Goal: Task Accomplishment & Management: Use online tool/utility

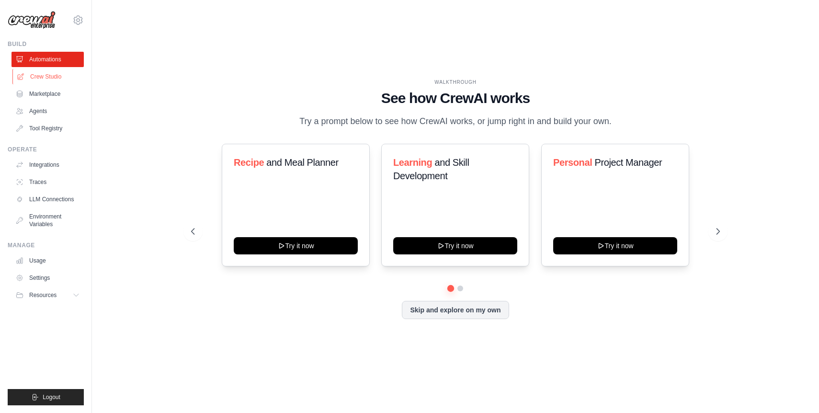
click at [60, 76] on link "Crew Studio" at bounding box center [48, 76] width 72 height 15
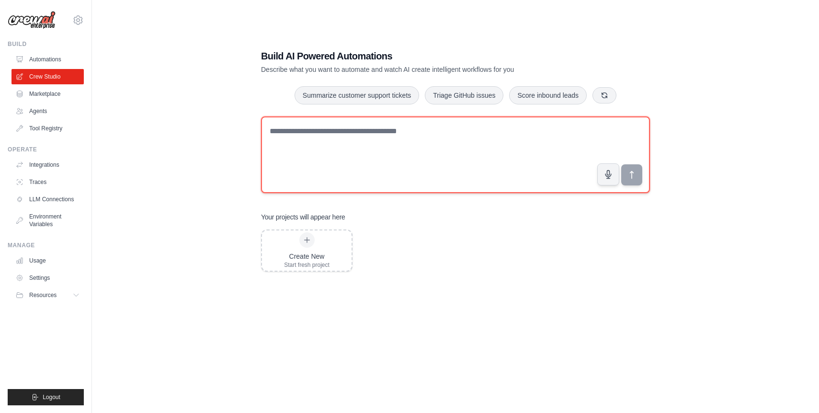
click at [313, 126] on textarea at bounding box center [455, 154] width 389 height 77
type textarea "**********"
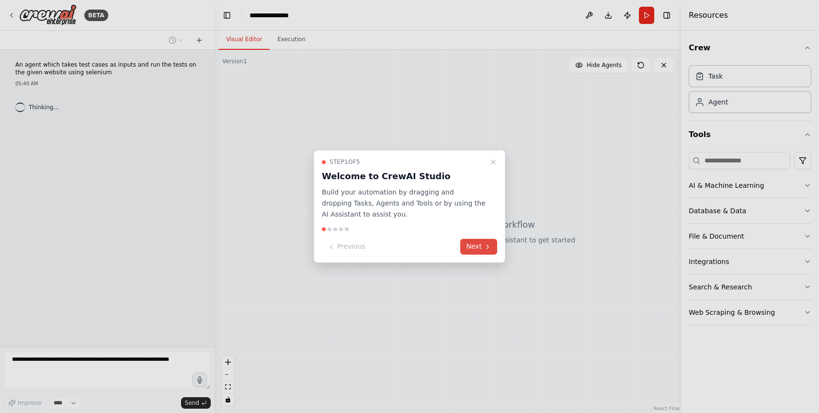
click at [475, 248] on button "Next" at bounding box center [478, 247] width 37 height 16
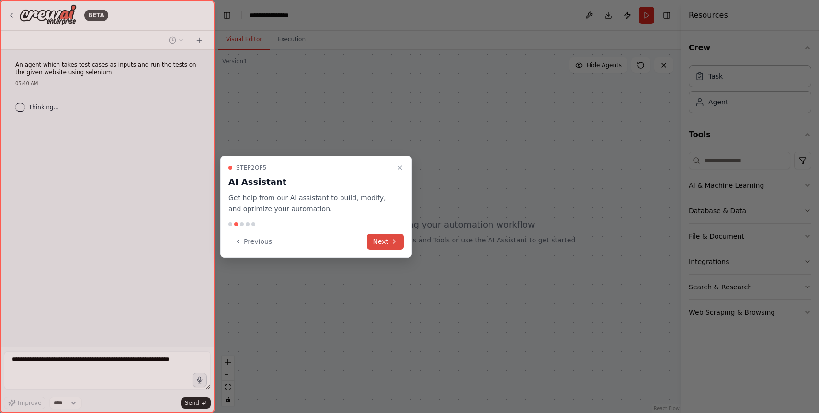
click at [380, 244] on button "Next" at bounding box center [385, 242] width 37 height 16
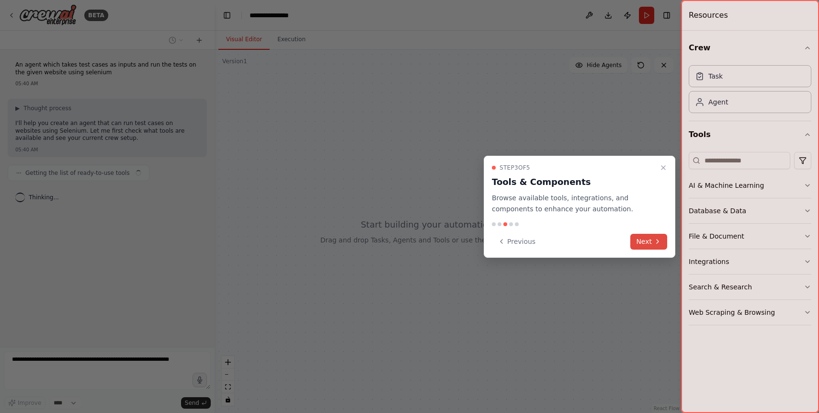
click at [641, 241] on button "Next" at bounding box center [648, 242] width 37 height 16
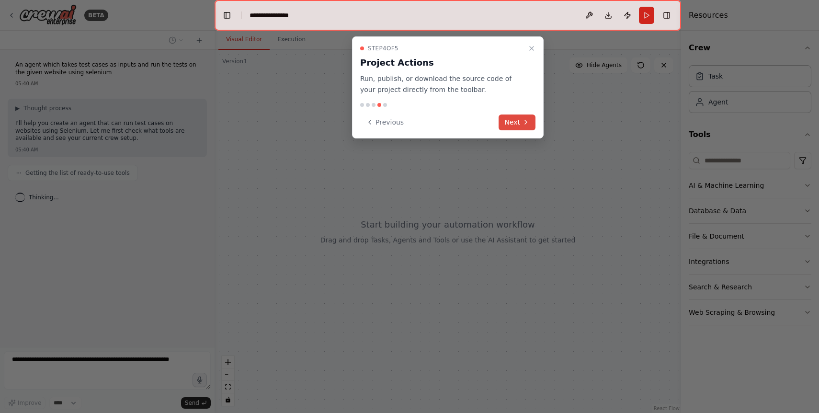
click at [520, 125] on button "Next" at bounding box center [517, 122] width 37 height 16
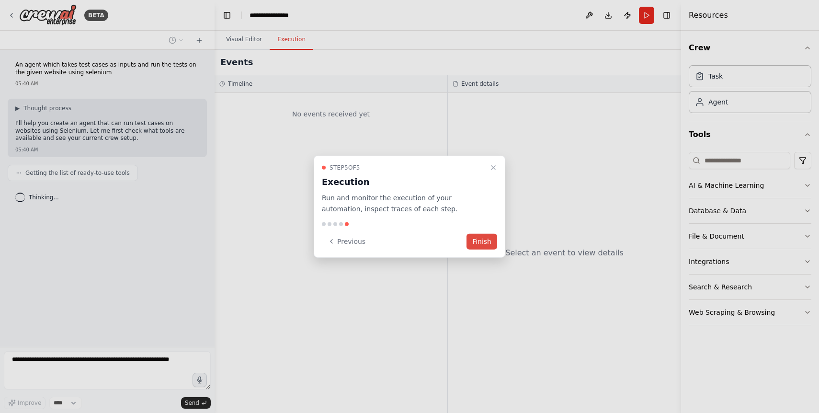
click at [490, 242] on button "Finish" at bounding box center [481, 241] width 31 height 16
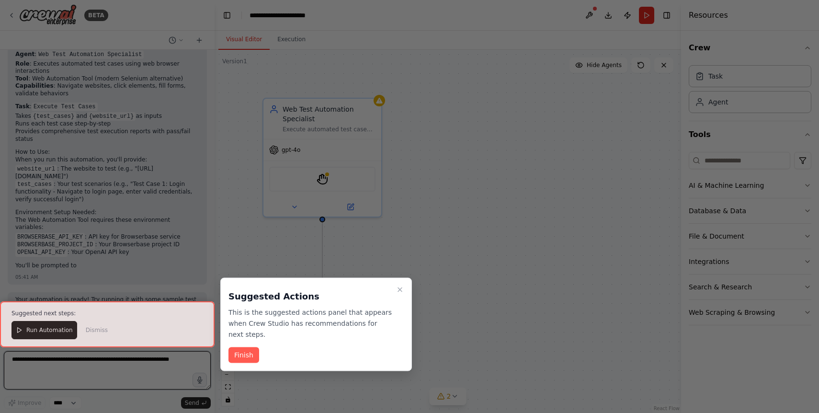
scroll to position [449, 0]
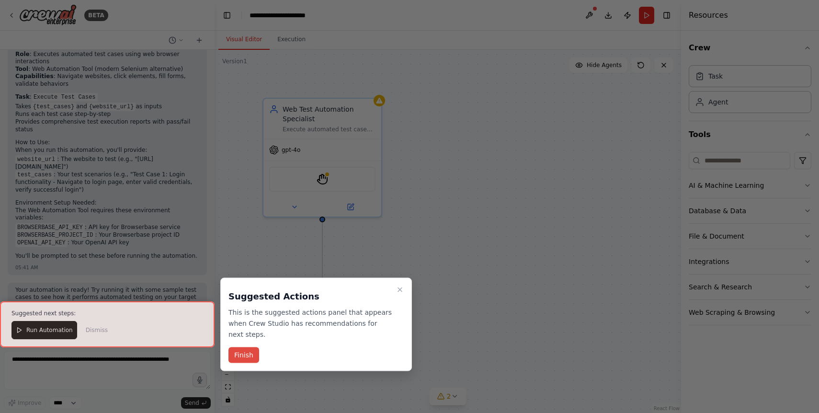
click at [252, 355] on button "Finish" at bounding box center [243, 355] width 31 height 16
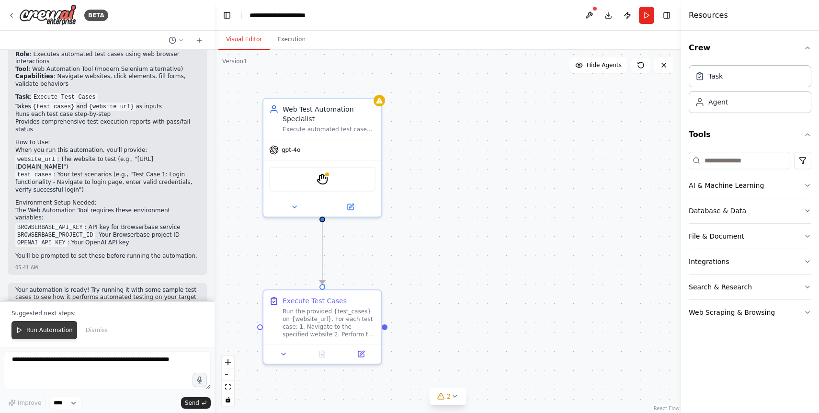
click at [57, 326] on span "Run Automation" at bounding box center [49, 330] width 46 height 8
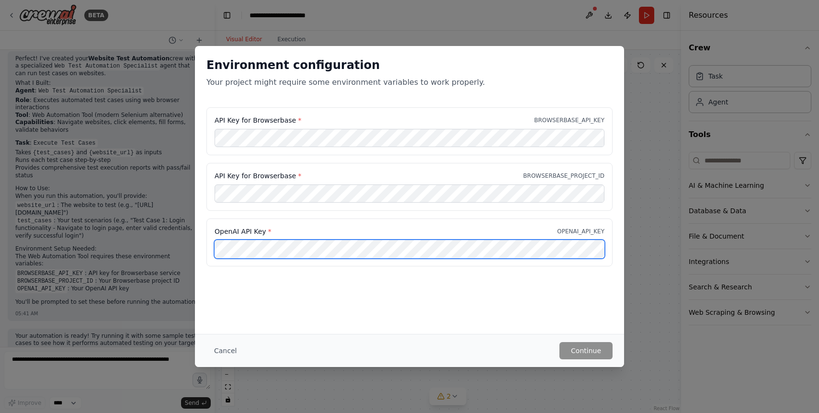
scroll to position [0, 129]
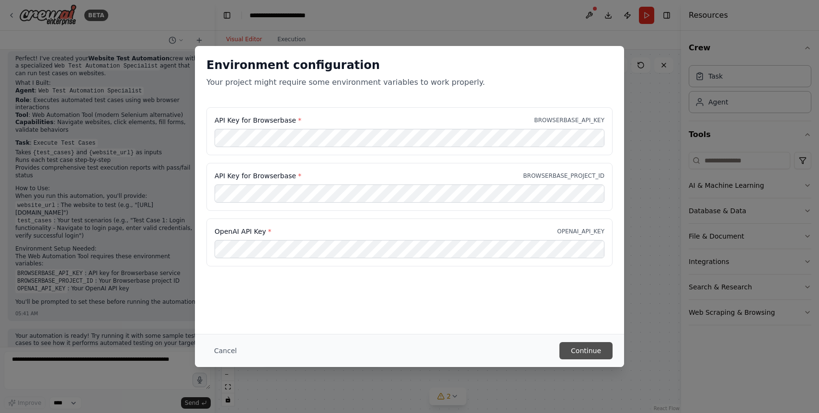
click at [588, 356] on button "Continue" at bounding box center [585, 350] width 53 height 17
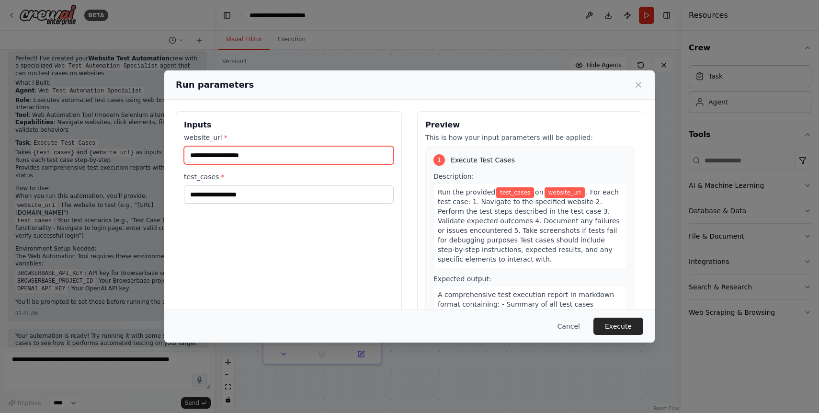
click at [282, 153] on input "website_url *" at bounding box center [289, 155] width 210 height 18
paste input "**********"
type input "**********"
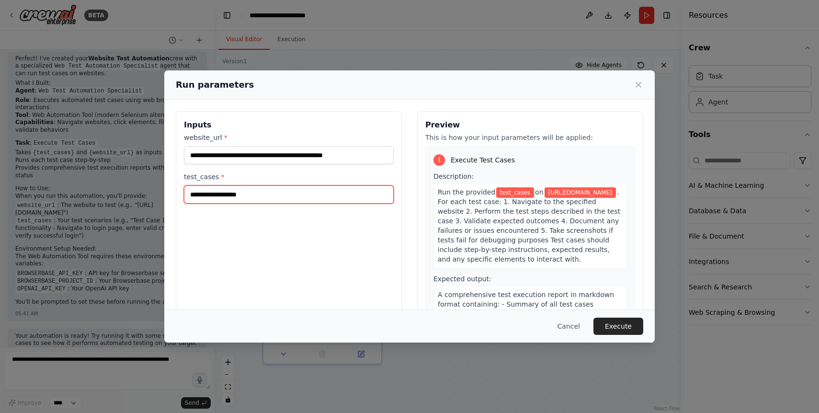
click at [281, 196] on input "test_cases *" at bounding box center [289, 194] width 210 height 18
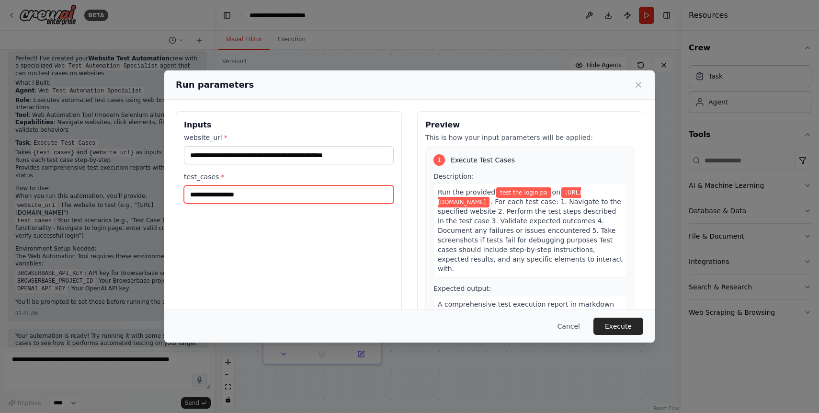
type input "**********"
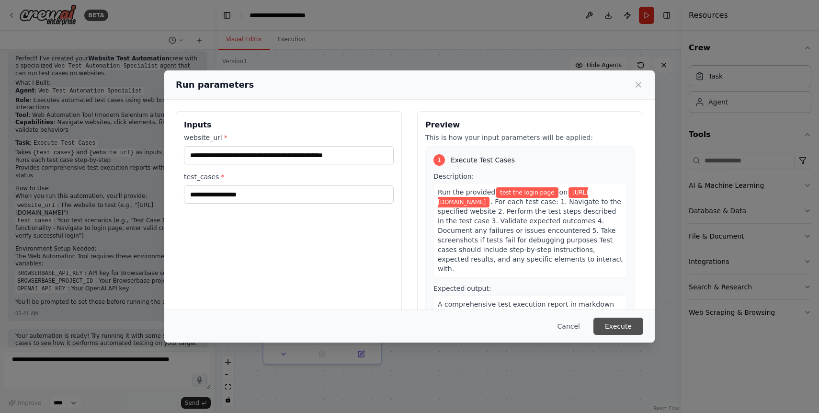
click at [613, 323] on button "Execute" at bounding box center [618, 326] width 50 height 17
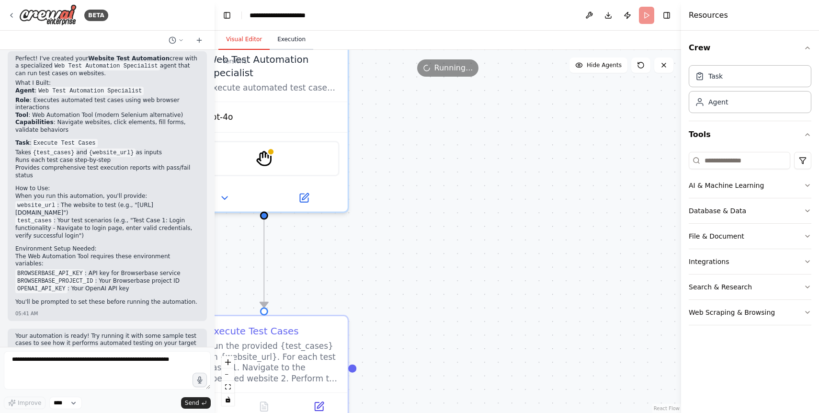
click at [293, 43] on button "Execution" at bounding box center [292, 40] width 44 height 20
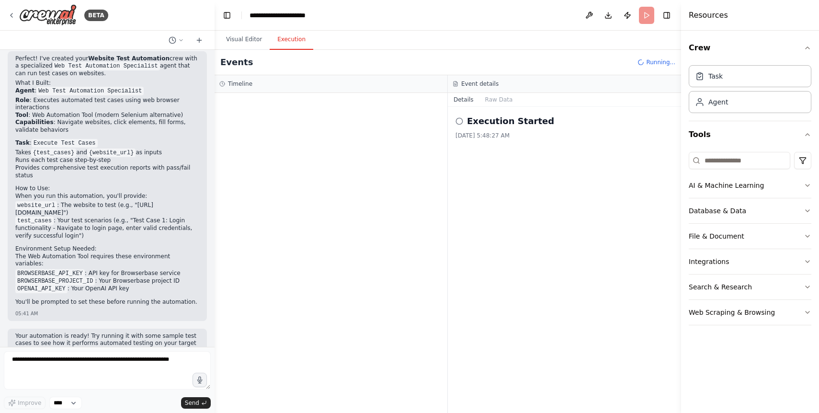
click at [459, 123] on icon at bounding box center [459, 121] width 8 height 8
click at [492, 100] on button "Raw Data" at bounding box center [498, 99] width 39 height 13
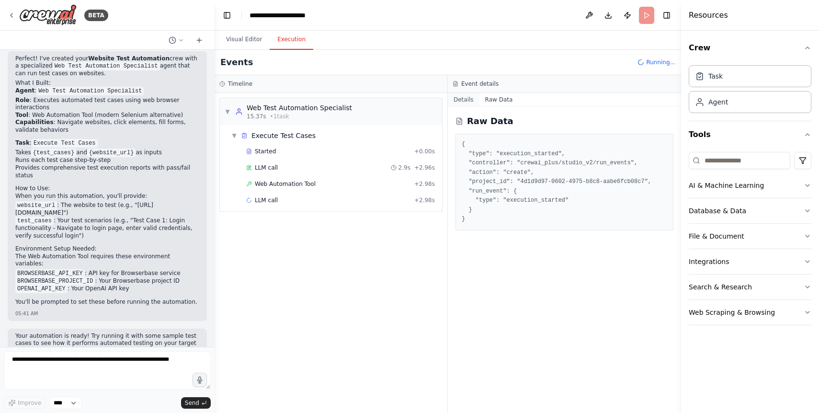
click at [470, 100] on button "Details" at bounding box center [464, 99] width 32 height 13
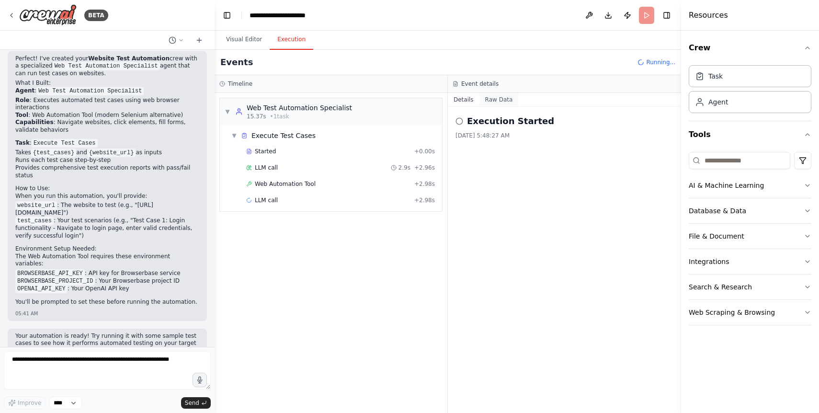
scroll to position [449, 0]
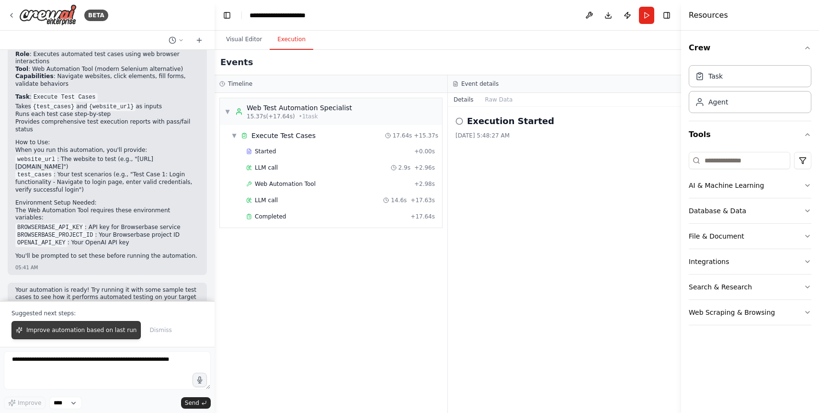
click at [121, 331] on span "Improve automation based on last run" at bounding box center [81, 330] width 110 height 8
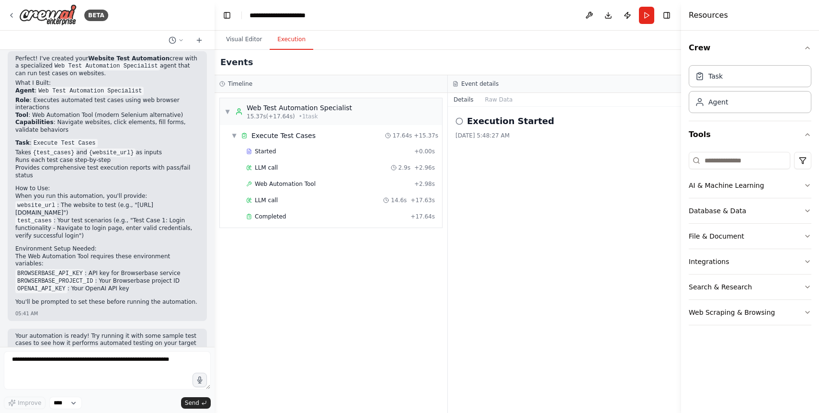
scroll to position [428, 0]
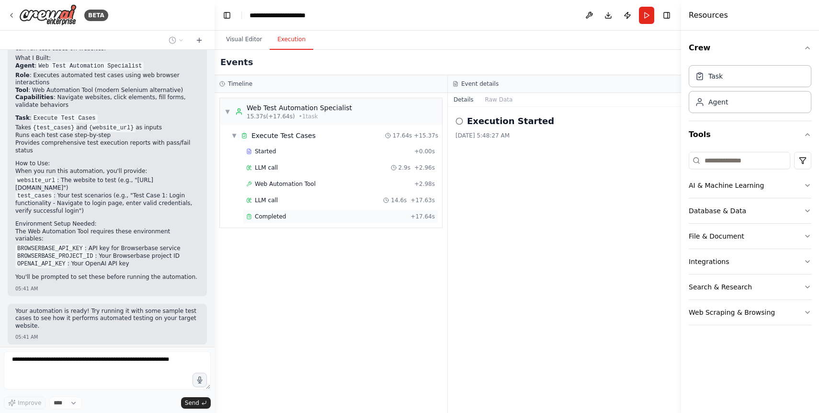
click at [337, 216] on div "Completed" at bounding box center [326, 217] width 160 height 8
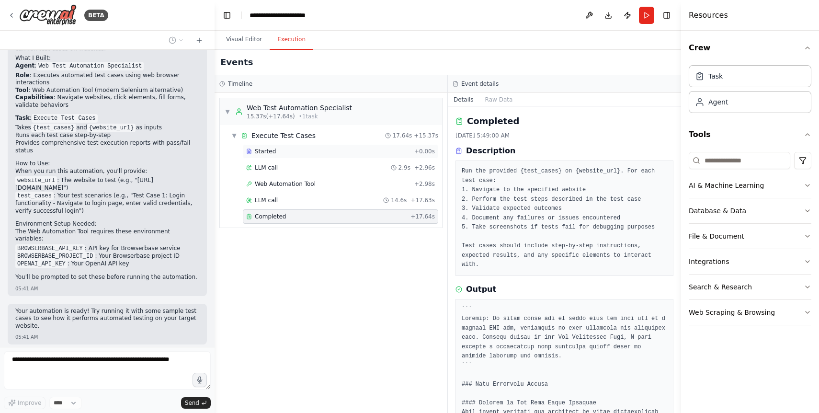
click at [311, 149] on div "Started" at bounding box center [328, 152] width 164 height 8
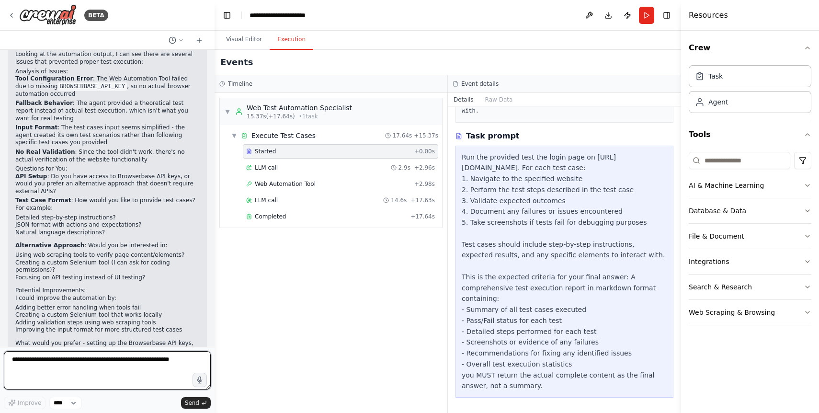
scroll to position [164, 0]
click at [341, 166] on div "LLM call 2.9s + 2.96s" at bounding box center [340, 168] width 189 height 8
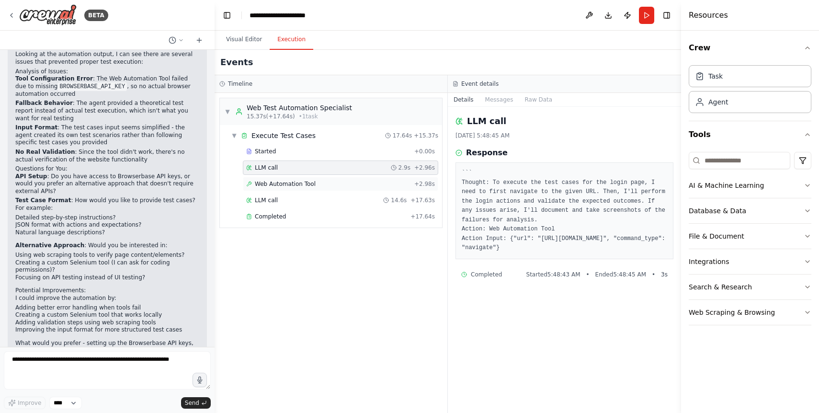
click at [338, 185] on div "Web Automation Tool + 2.98s" at bounding box center [340, 184] width 189 height 8
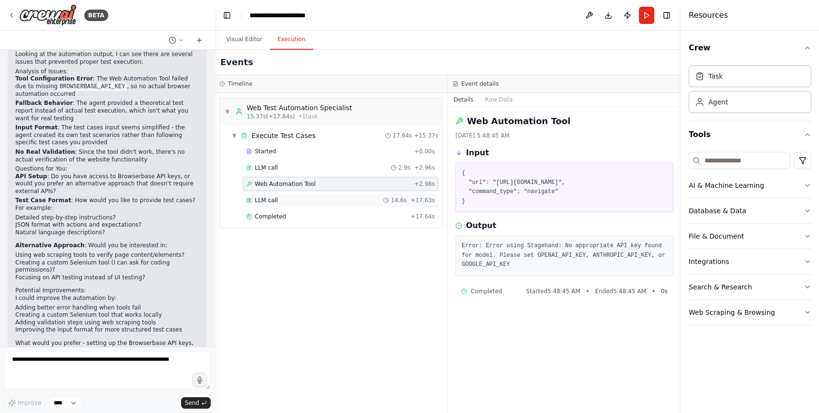
click at [336, 200] on div "LLM call 14.6s + 17.63s" at bounding box center [340, 200] width 189 height 8
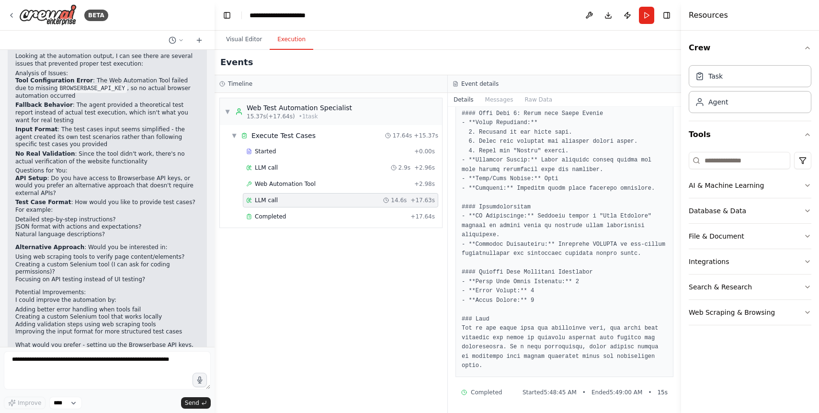
scroll to position [750, 0]
click at [246, 42] on button "Visual Editor" at bounding box center [243, 40] width 51 height 20
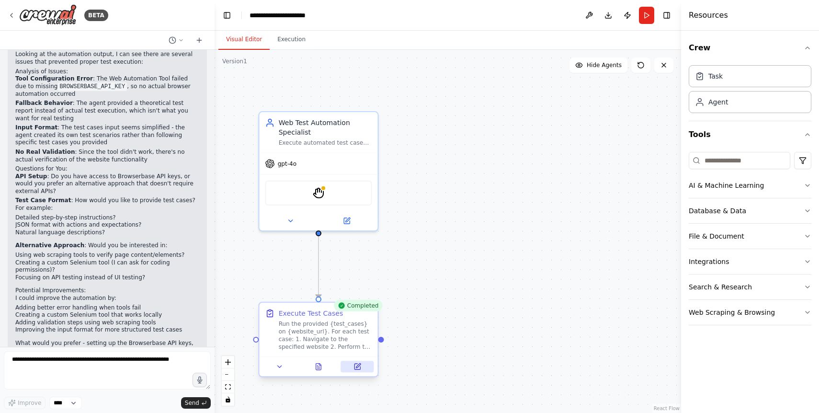
click at [360, 366] on icon at bounding box center [357, 366] width 6 height 6
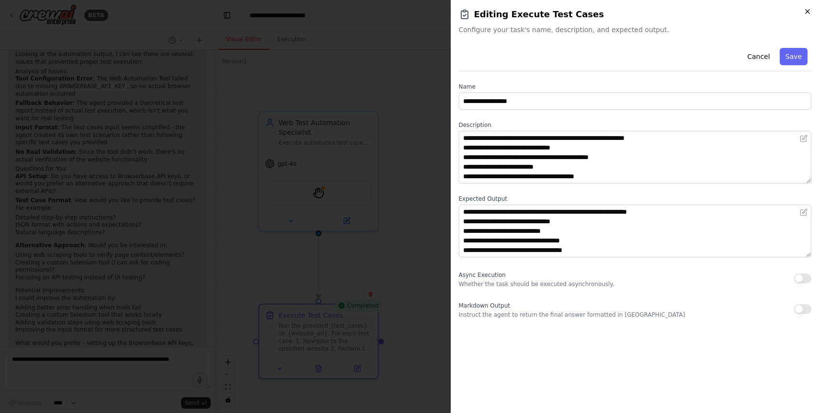
click at [807, 13] on icon "button" at bounding box center [808, 12] width 8 height 8
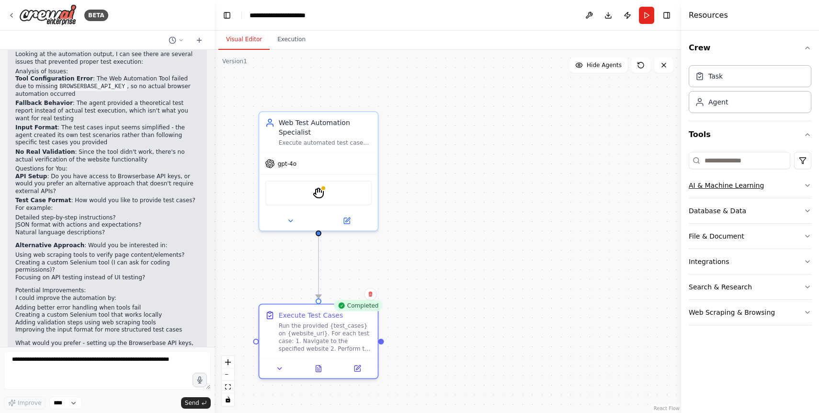
click at [722, 185] on div "AI & Machine Learning" at bounding box center [726, 186] width 75 height 10
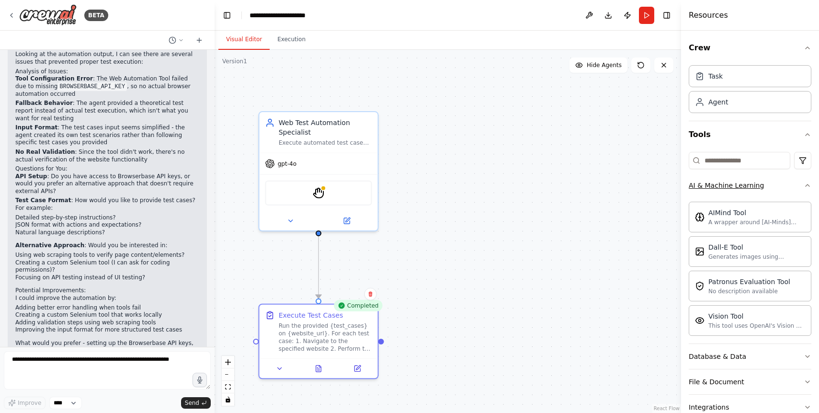
click at [722, 185] on div "AI & Machine Learning" at bounding box center [726, 186] width 75 height 10
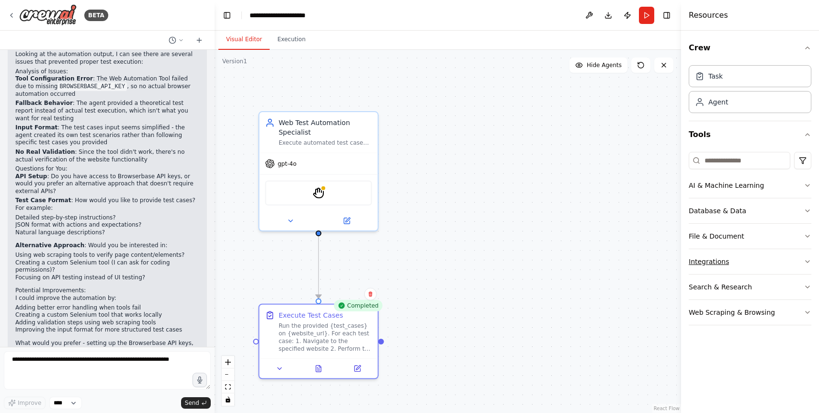
click at [717, 255] on button "Integrations" at bounding box center [750, 261] width 123 height 25
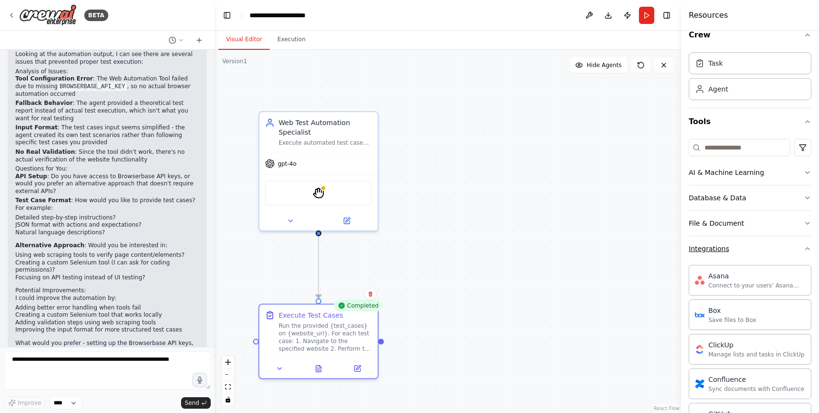
scroll to position [0, 0]
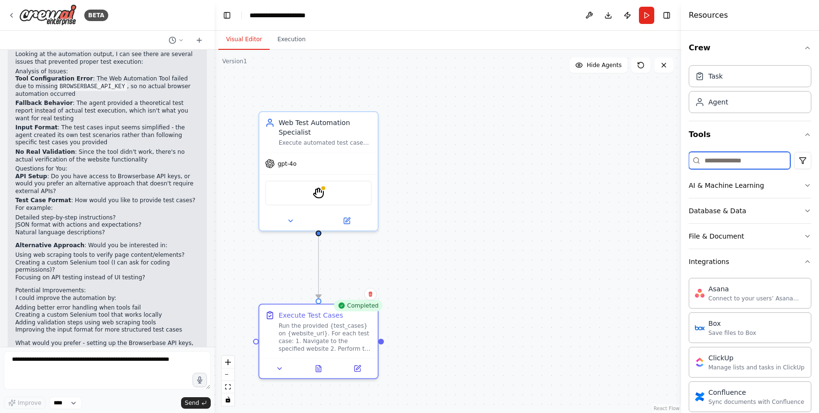
click at [724, 163] on input at bounding box center [740, 160] width 102 height 17
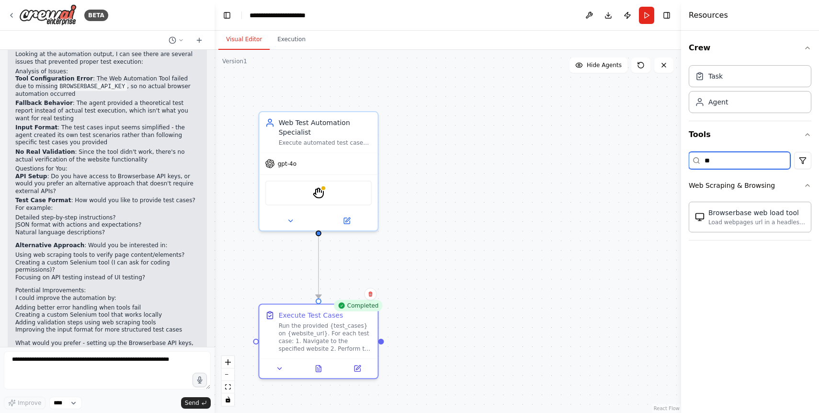
type input "*"
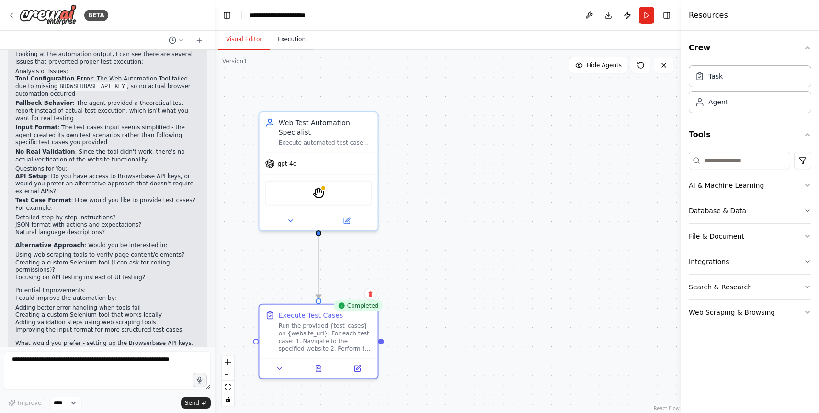
click at [295, 45] on button "Execution" at bounding box center [292, 40] width 44 height 20
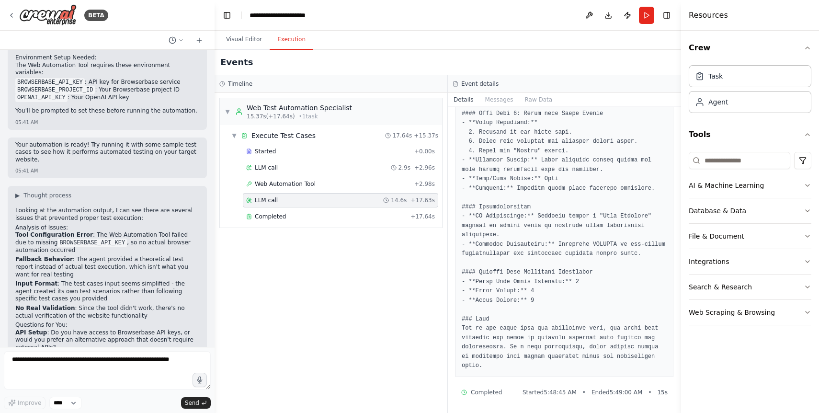
scroll to position [750, 0]
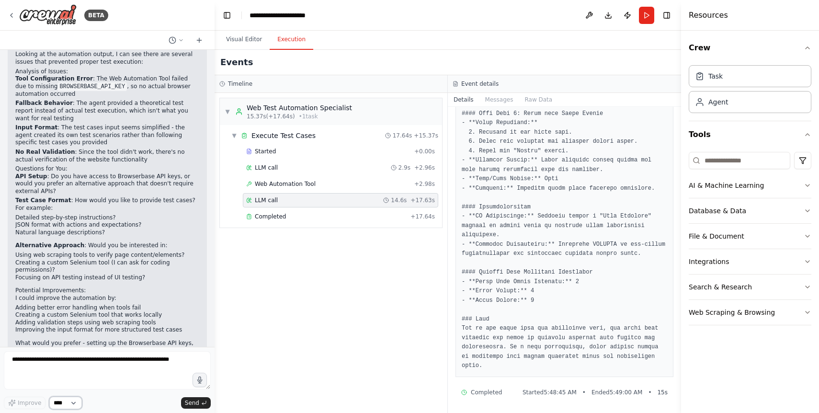
click at [73, 402] on select "****" at bounding box center [65, 403] width 33 height 12
click at [100, 369] on textarea at bounding box center [107, 370] width 207 height 38
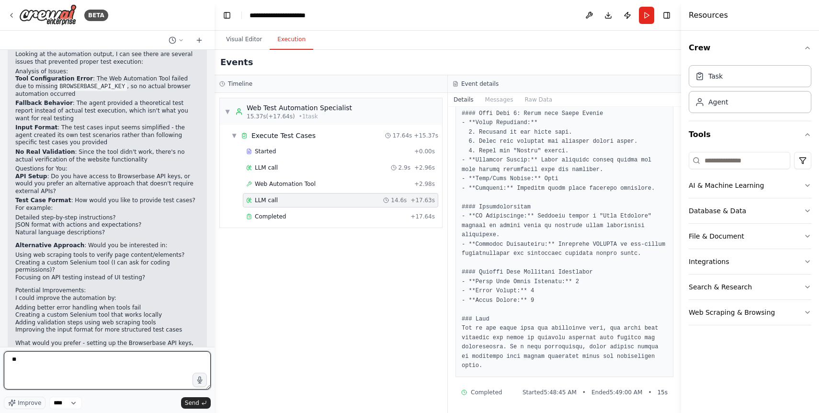
type textarea "*"
type textarea "**********"
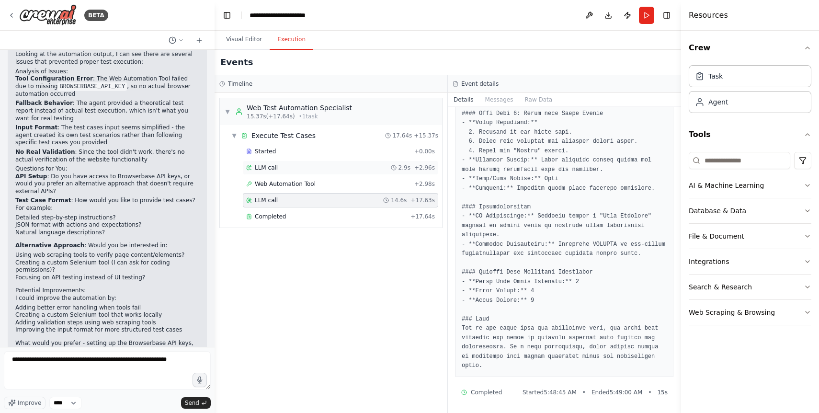
click at [282, 162] on div "LLM call 2.9s + 2.96s" at bounding box center [340, 167] width 195 height 14
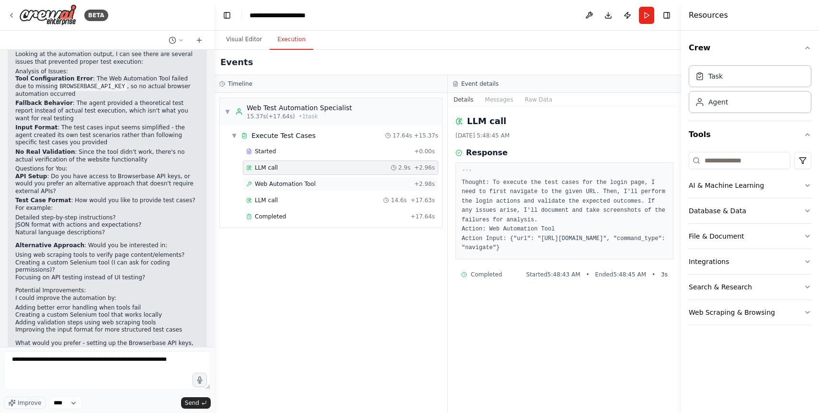
click at [284, 183] on span "Web Automation Tool" at bounding box center [285, 184] width 61 height 8
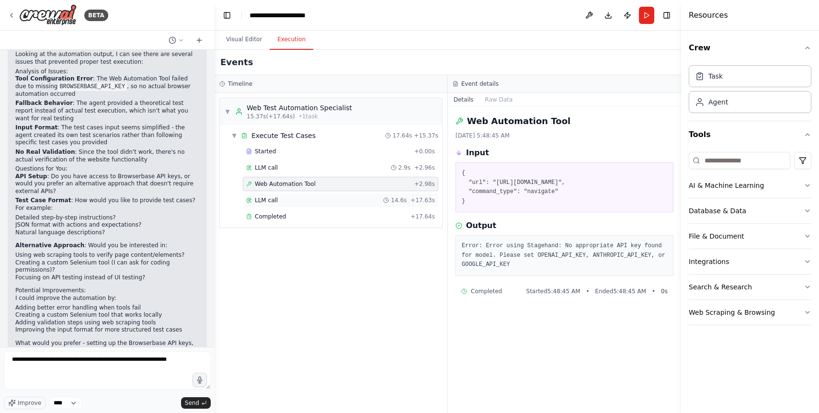
click at [294, 195] on div "LLM call 14.6s + 17.63s" at bounding box center [340, 200] width 195 height 14
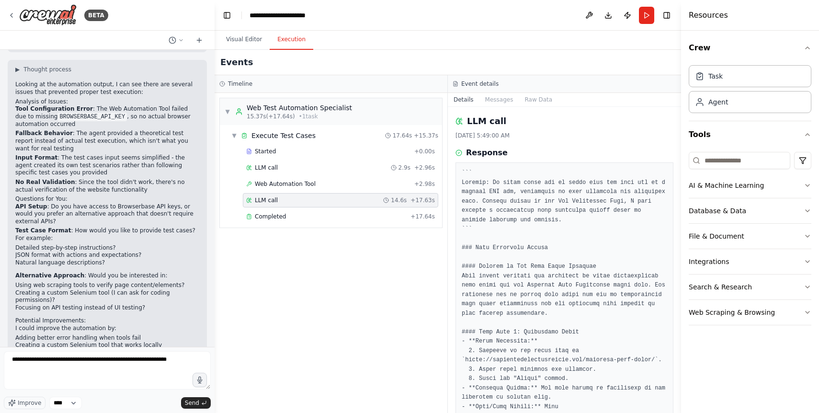
scroll to position [750, 0]
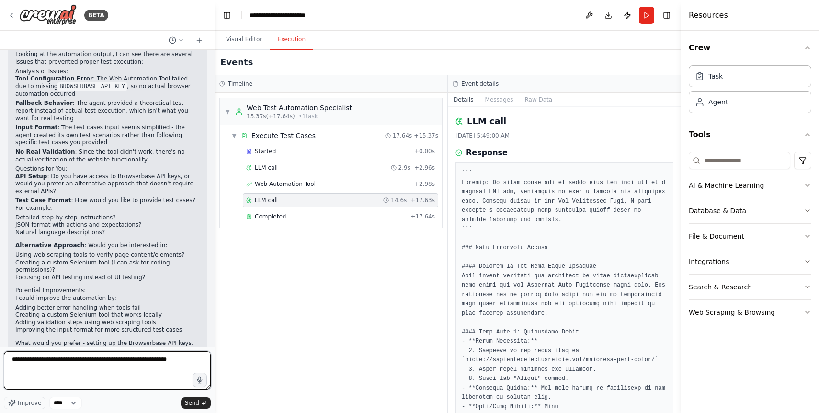
click at [97, 371] on textarea "**********" at bounding box center [107, 370] width 207 height 38
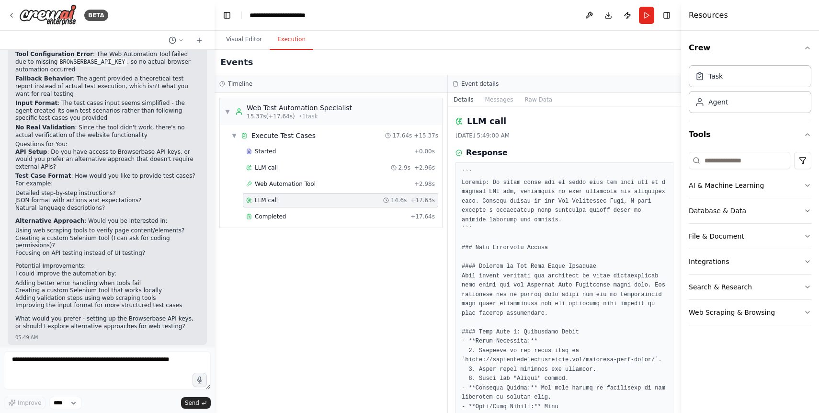
scroll to position [809, 0]
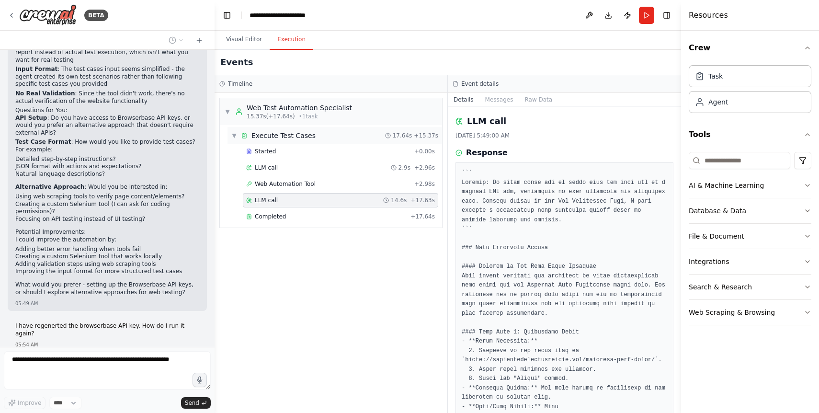
click at [233, 135] on span "▼" at bounding box center [234, 136] width 6 height 8
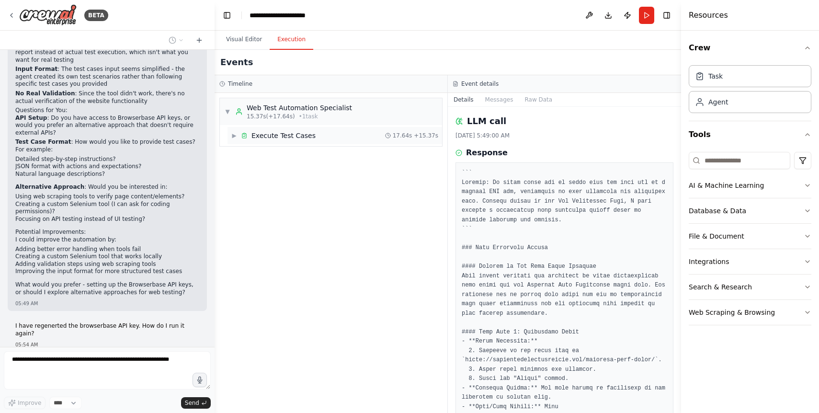
click at [233, 135] on span "▶" at bounding box center [234, 136] width 6 height 8
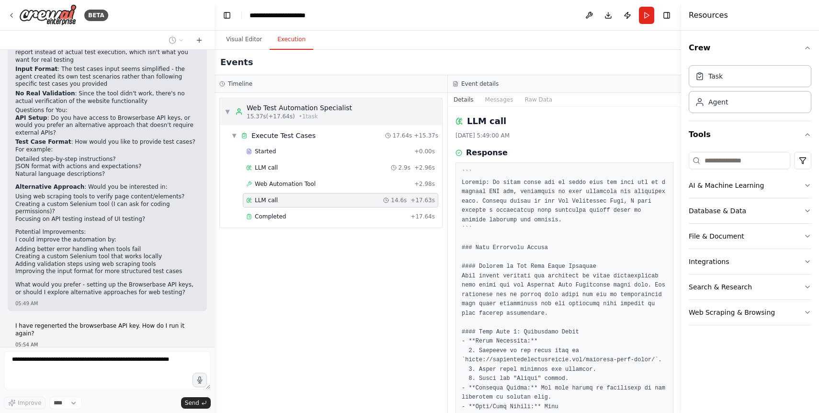
click at [262, 106] on div "Web Test Automation Specialist" at bounding box center [299, 108] width 105 height 10
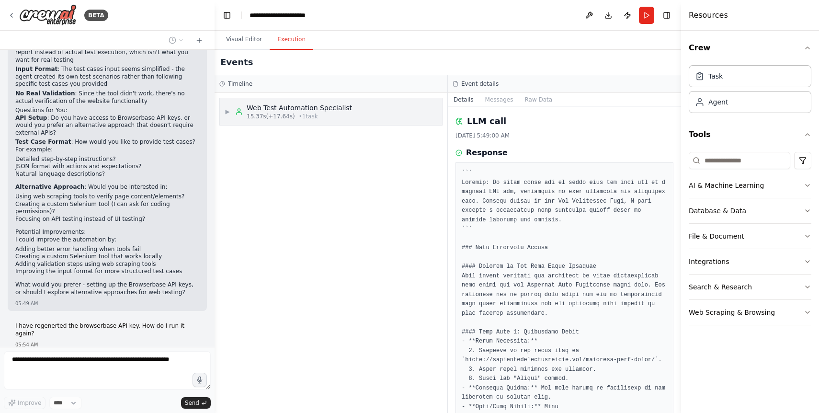
click at [262, 106] on div "Web Test Automation Specialist" at bounding box center [299, 108] width 105 height 10
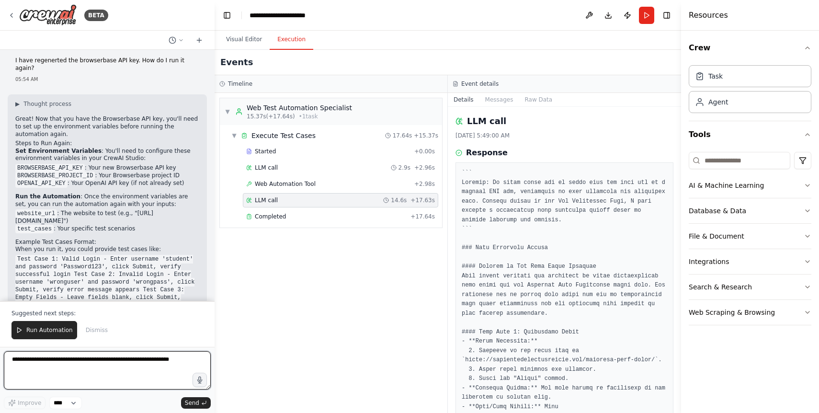
scroll to position [1082, 0]
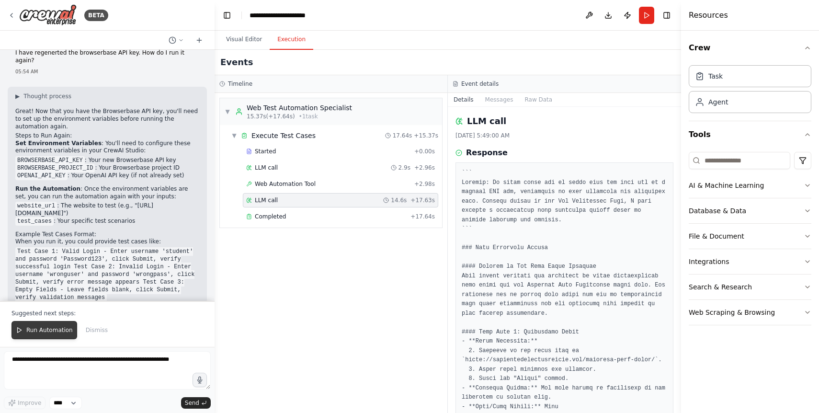
click at [50, 335] on button "Run Automation" at bounding box center [44, 330] width 66 height 18
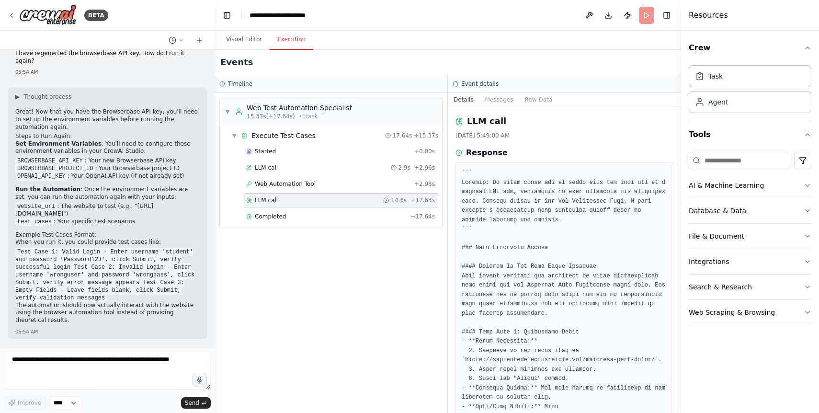
scroll to position [1036, 0]
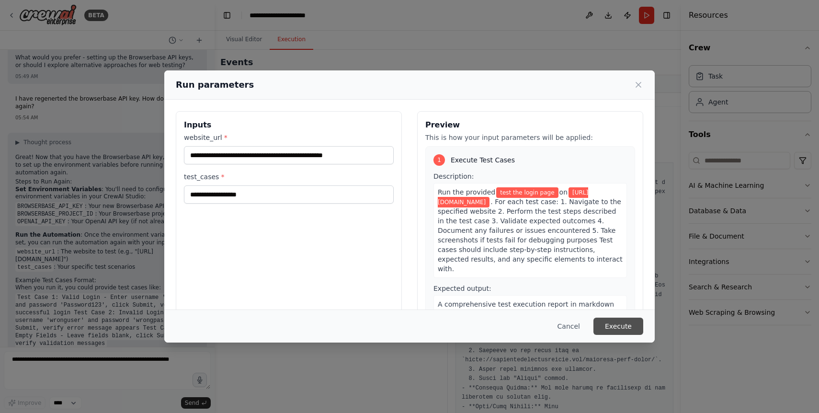
click at [626, 329] on button "Execute" at bounding box center [618, 326] width 50 height 17
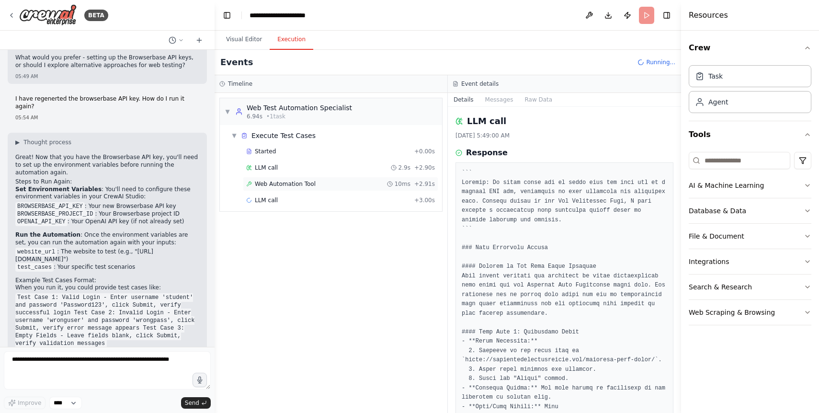
click at [298, 185] on span "Web Automation Tool" at bounding box center [285, 184] width 61 height 8
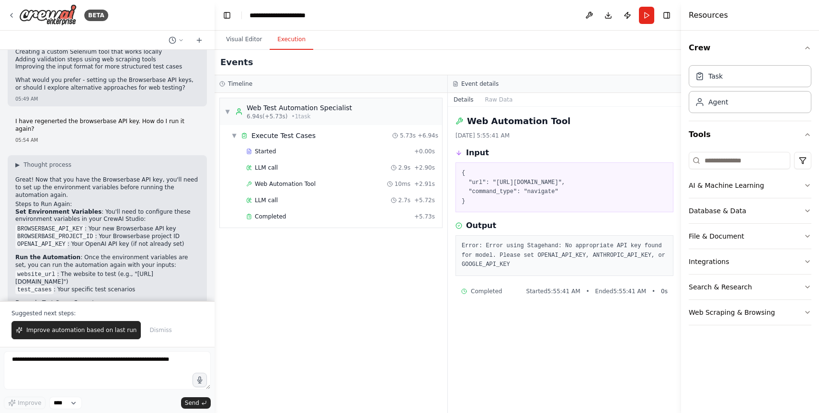
scroll to position [1123, 0]
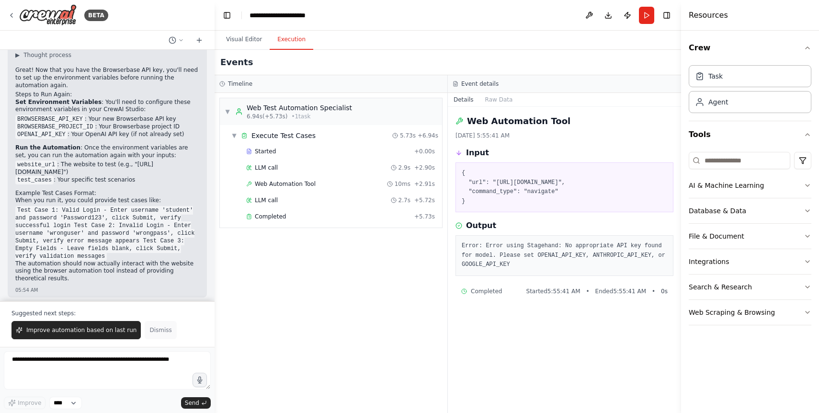
click at [159, 334] on span "Dismiss" at bounding box center [160, 330] width 22 height 8
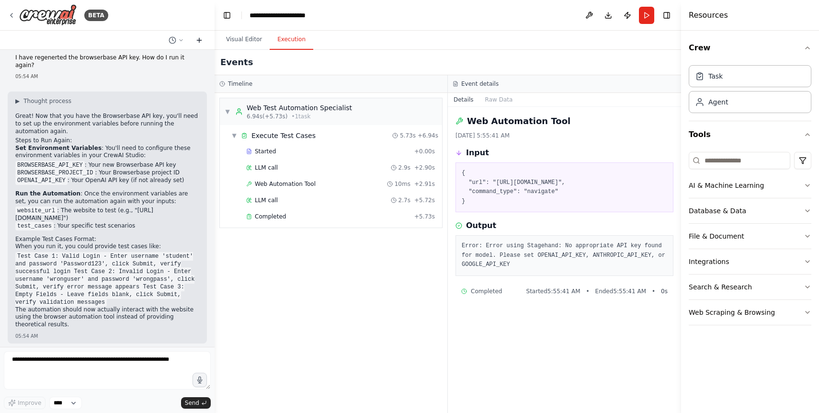
click at [200, 41] on icon at bounding box center [199, 40] width 8 height 8
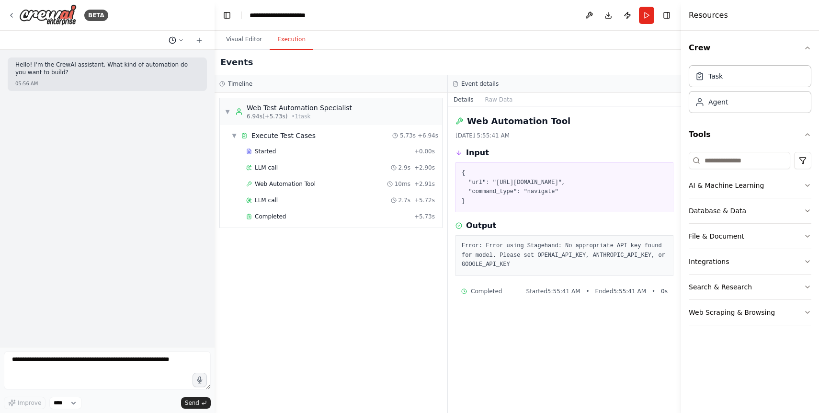
click at [181, 36] on button at bounding box center [176, 39] width 23 height 11
click at [150, 77] on span "I have regenerted the browserbase API key. How do I run it again?" at bounding box center [135, 75] width 62 height 8
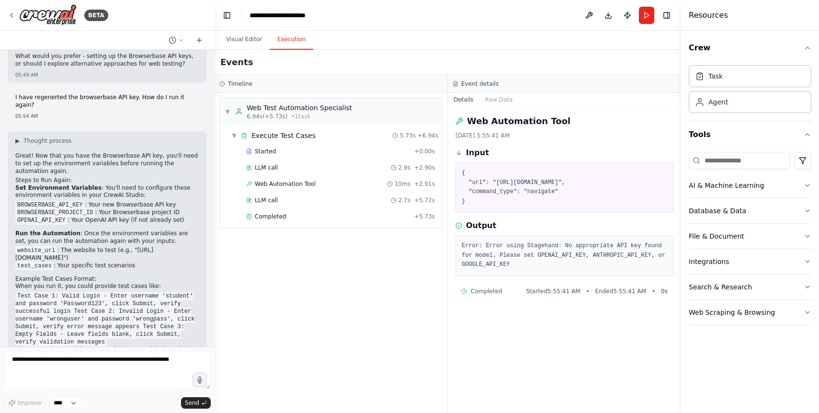
scroll to position [1077, 0]
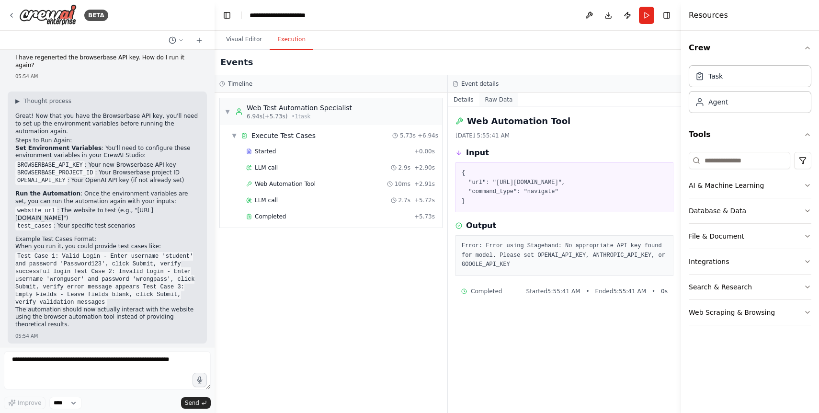
click at [502, 99] on button "Raw Data" at bounding box center [498, 99] width 39 height 13
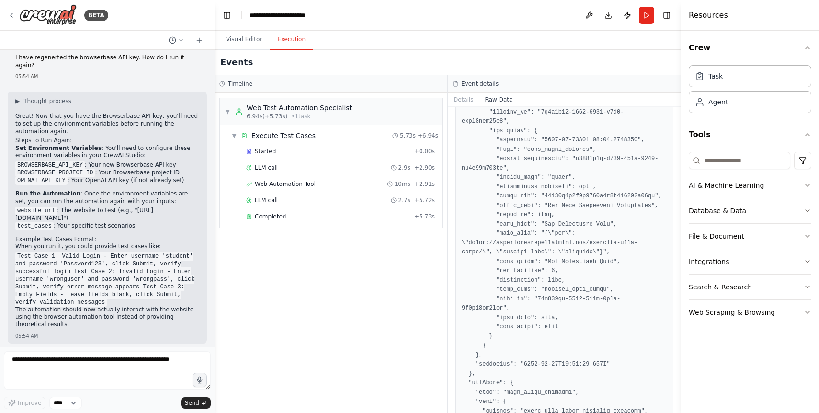
scroll to position [851, 0]
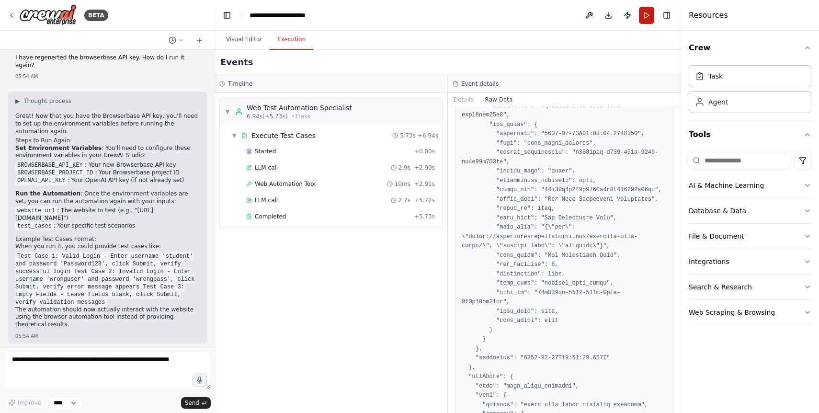
click at [648, 15] on button "Run" at bounding box center [646, 15] width 15 height 17
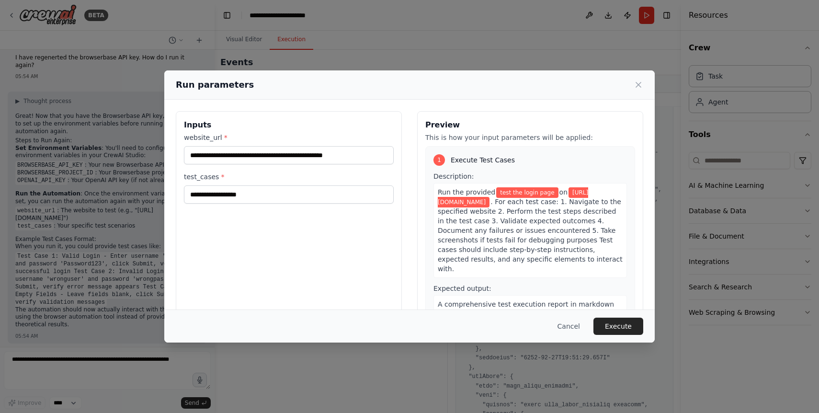
scroll to position [0, 0]
click at [640, 86] on icon at bounding box center [639, 85] width 10 height 10
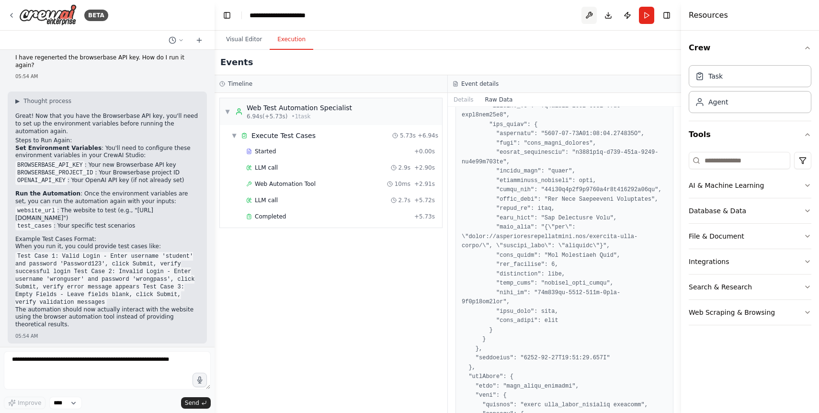
click at [588, 12] on button at bounding box center [588, 15] width 15 height 17
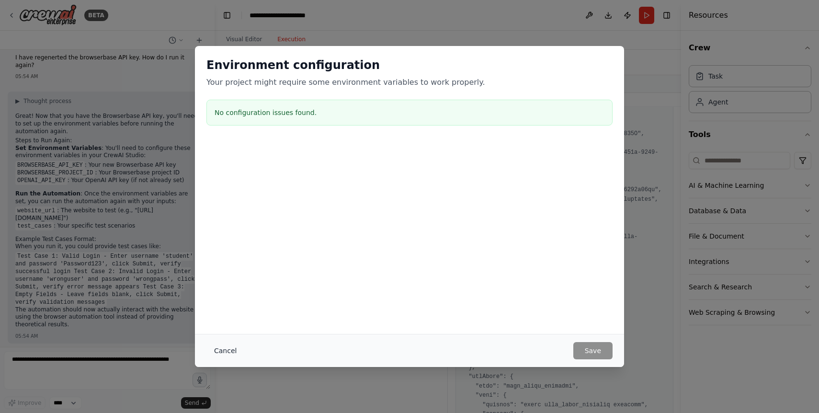
click at [234, 349] on button "Cancel" at bounding box center [225, 350] width 38 height 17
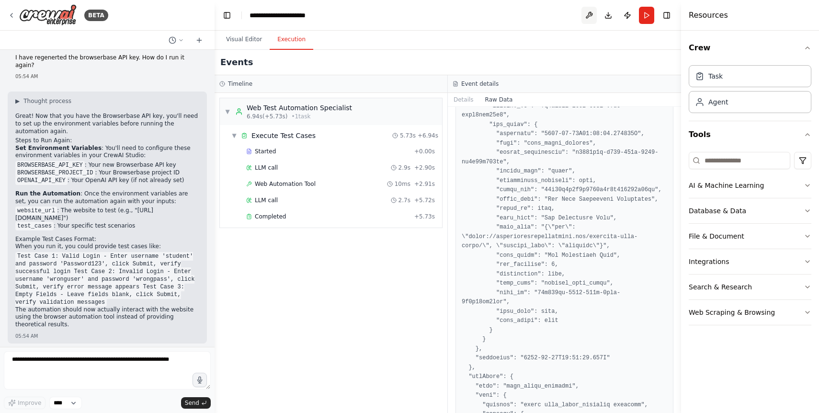
click at [589, 15] on button at bounding box center [588, 15] width 15 height 17
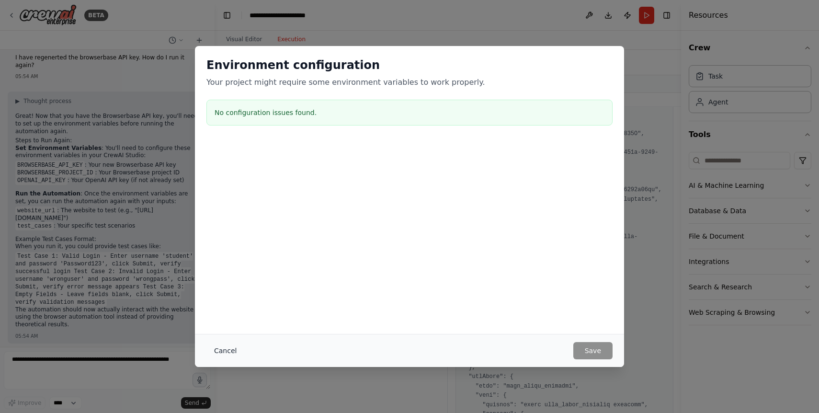
click at [227, 349] on button "Cancel" at bounding box center [225, 350] width 38 height 17
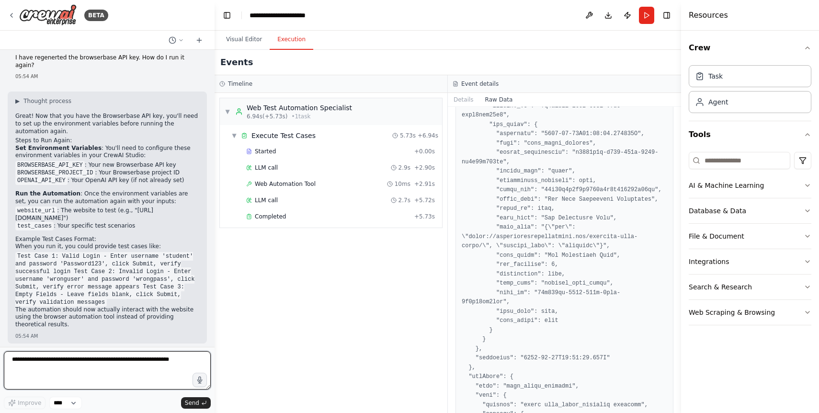
click at [103, 364] on textarea at bounding box center [107, 370] width 207 height 38
type textarea "**********"
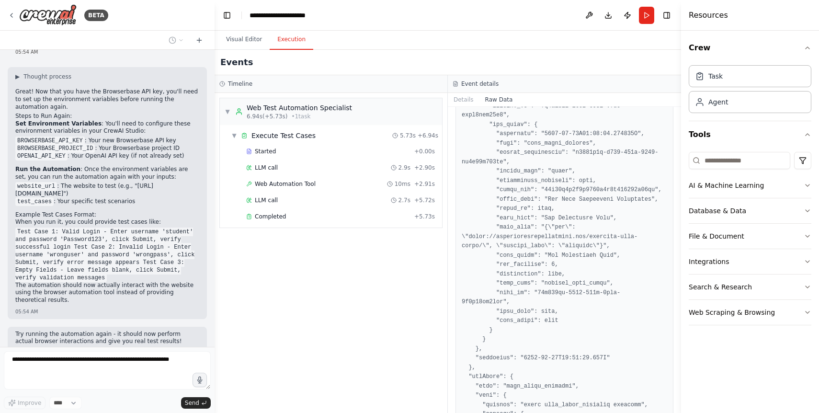
scroll to position [1136, 0]
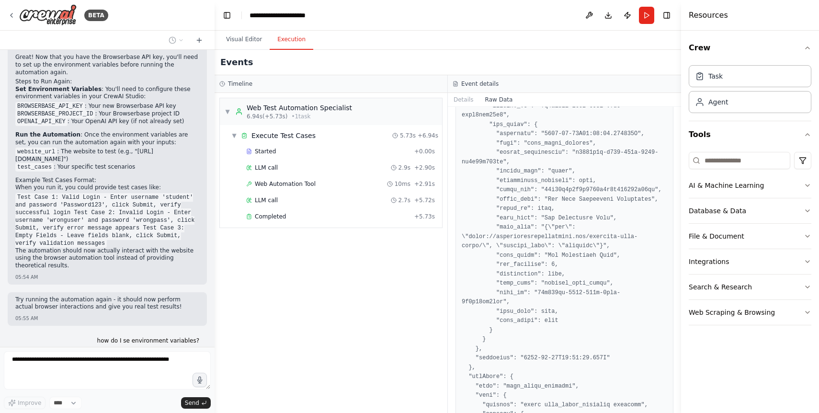
click at [135, 337] on p "how do I se environment variables?" at bounding box center [148, 341] width 102 height 8
click at [738, 315] on div "Web Scraping & Browsing" at bounding box center [732, 312] width 86 height 10
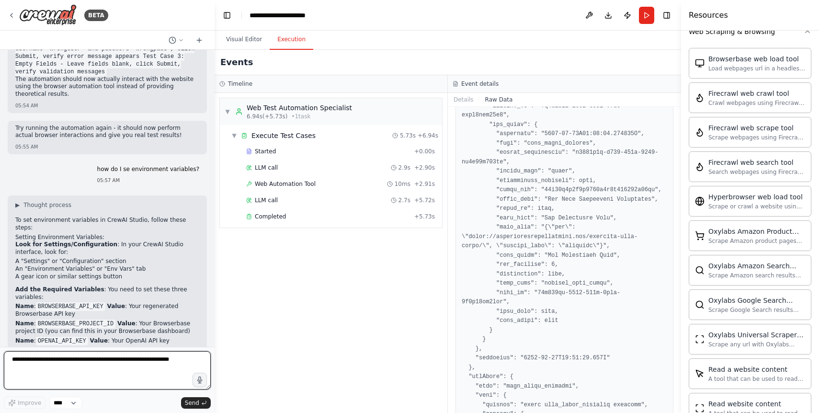
scroll to position [1304, 0]
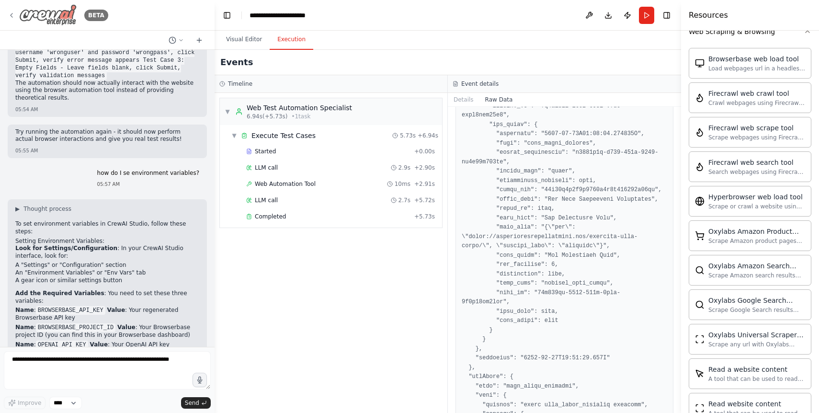
click at [12, 15] on icon at bounding box center [12, 15] width 8 height 8
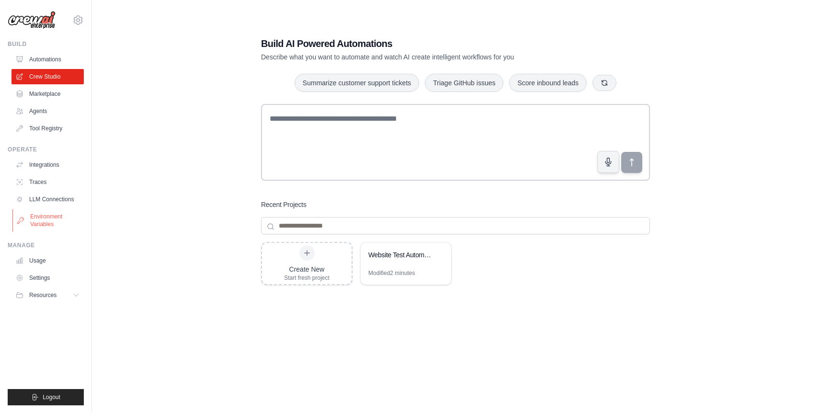
click at [42, 220] on link "Environment Variables" at bounding box center [48, 220] width 72 height 23
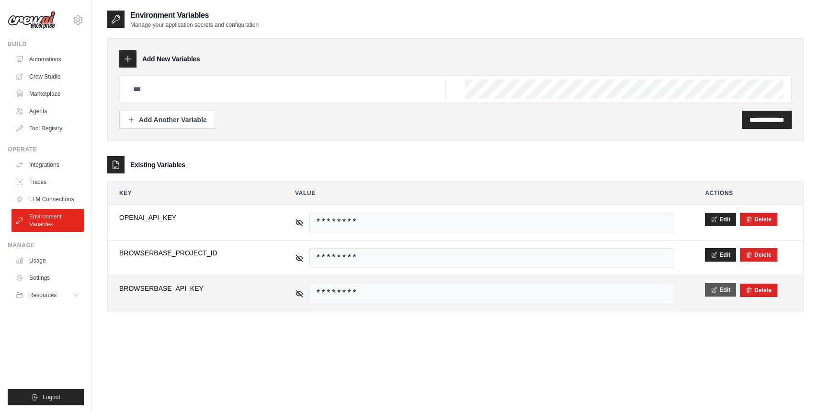
click at [721, 291] on button "Edit" at bounding box center [720, 289] width 31 height 13
click at [717, 291] on button "Save" at bounding box center [717, 289] width 25 height 13
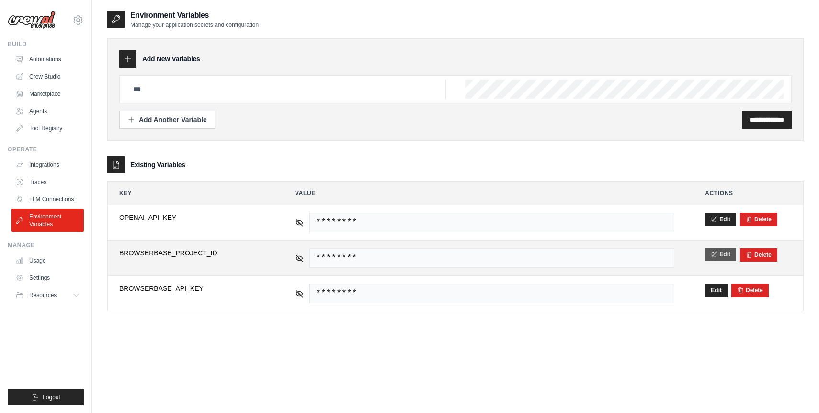
click at [724, 254] on button "Edit" at bounding box center [720, 254] width 31 height 13
click at [723, 259] on button "Save" at bounding box center [717, 254] width 25 height 13
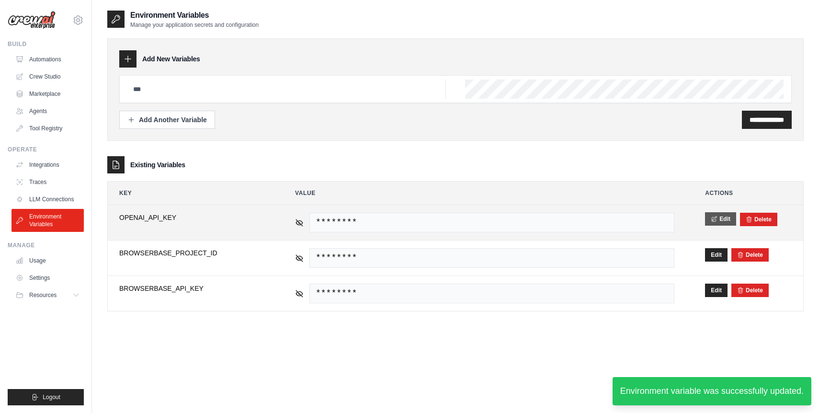
click at [718, 218] on button "Edit" at bounding box center [720, 218] width 31 height 13
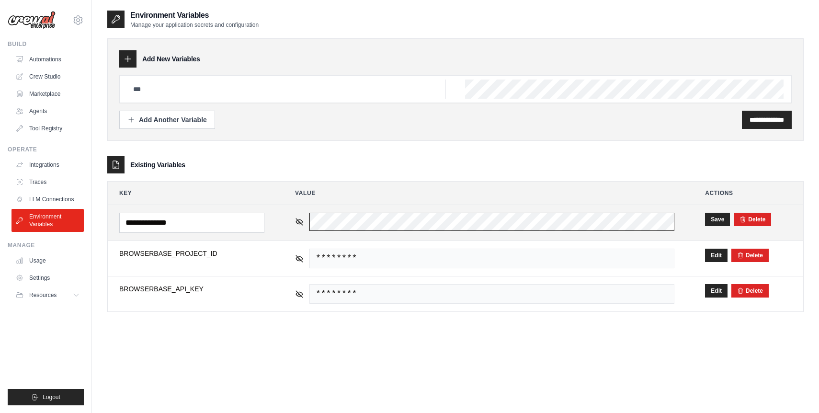
scroll to position [0, 404]
click at [715, 217] on button "Save" at bounding box center [717, 218] width 25 height 13
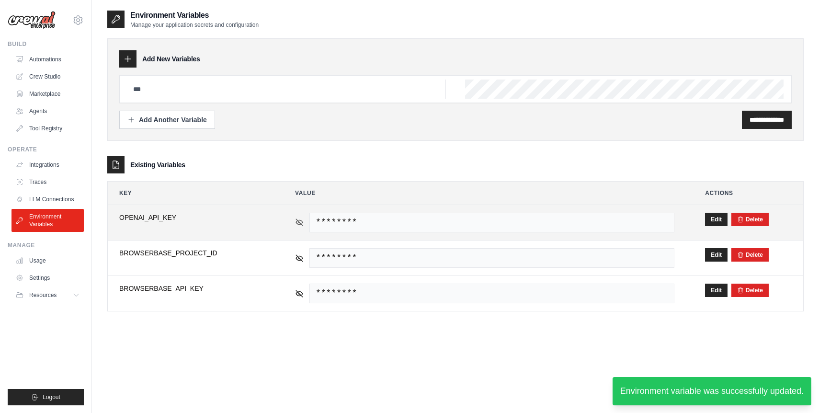
click at [298, 222] on icon at bounding box center [298, 221] width 1 height 1
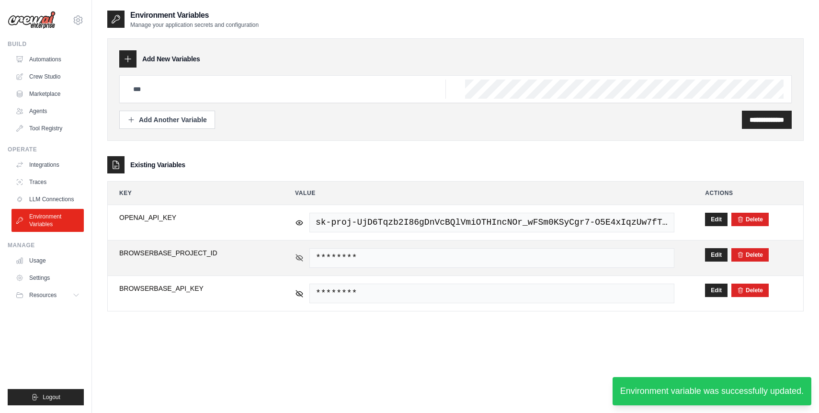
click at [299, 261] on icon at bounding box center [299, 257] width 9 height 9
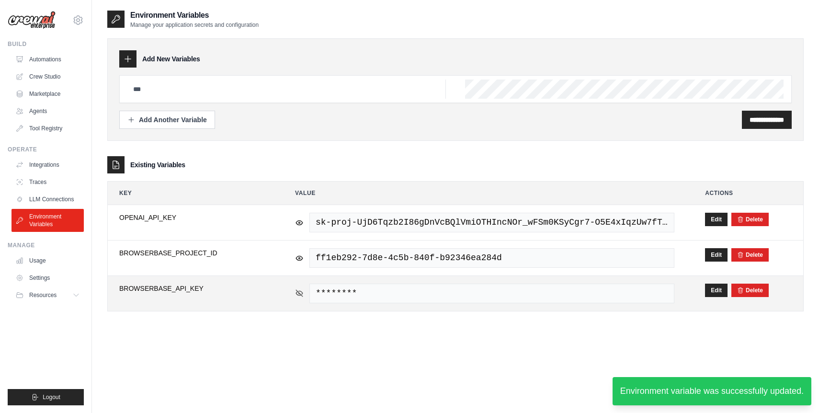
click at [300, 295] on icon at bounding box center [299, 293] width 9 height 9
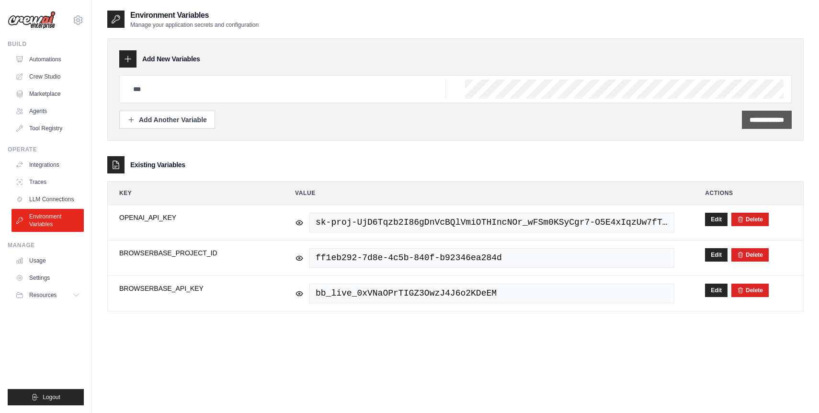
click at [750, 118] on input "**********" at bounding box center [767, 120] width 34 height 10
click at [42, 197] on link "LLM Connections" at bounding box center [48, 199] width 72 height 15
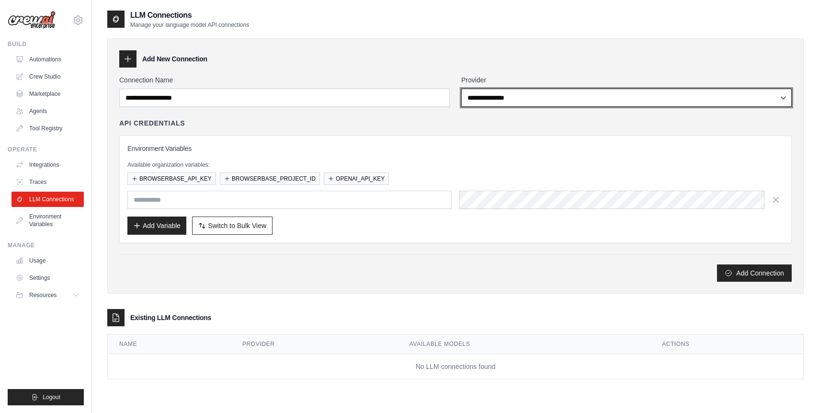
click at [482, 98] on select "**********" at bounding box center [626, 98] width 330 height 18
select select "******"
click at [461, 89] on select "**********" at bounding box center [626, 98] width 330 height 18
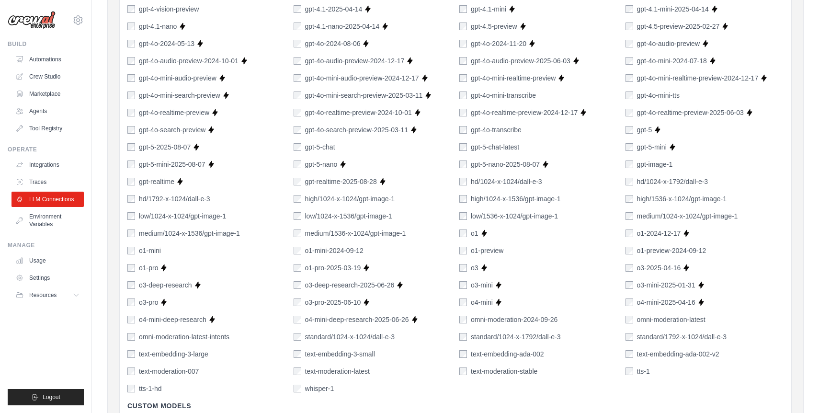
scroll to position [663, 0]
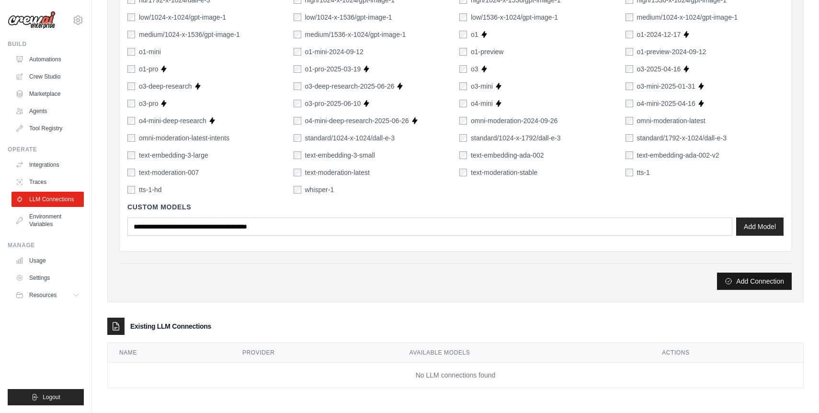
click at [766, 283] on button "Add Connection" at bounding box center [754, 281] width 75 height 17
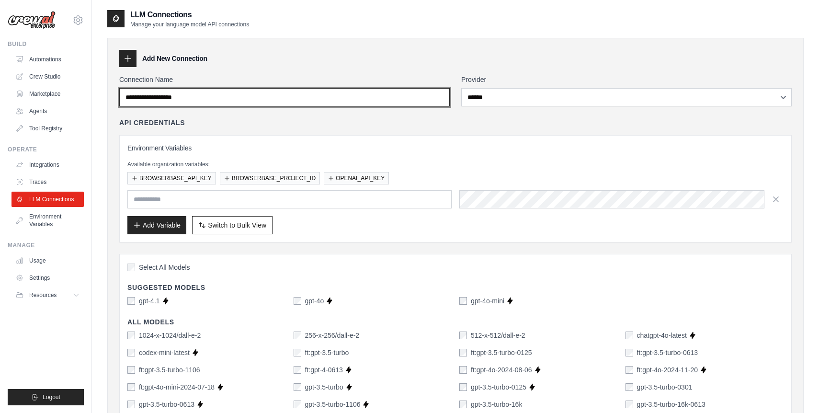
scroll to position [0, 0]
click at [356, 98] on input "Connection Name" at bounding box center [284, 98] width 330 height 18
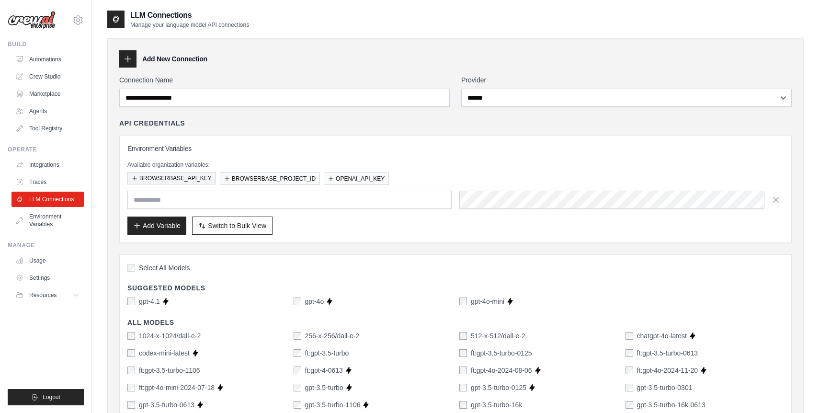
click at [191, 176] on button "BROWSERBASE_API_KEY" at bounding box center [171, 178] width 89 height 12
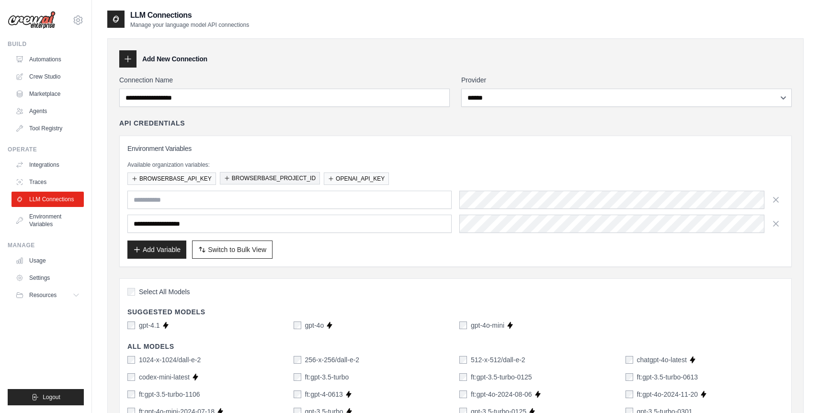
click at [266, 177] on button "BROWSERBASE_PROJECT_ID" at bounding box center [270, 178] width 100 height 12
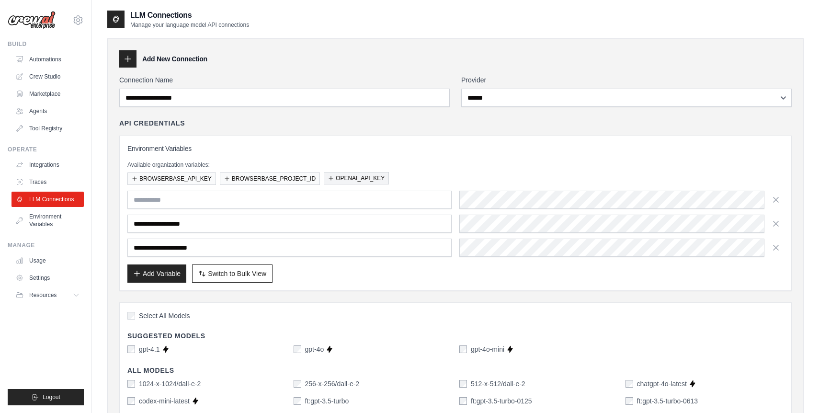
click at [354, 180] on button "OPENAI_API_KEY" at bounding box center [356, 178] width 65 height 12
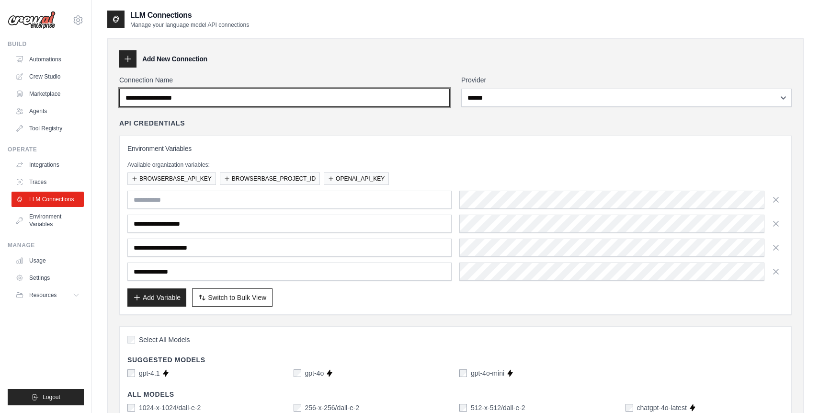
click at [262, 97] on input "Connection Name" at bounding box center [284, 98] width 330 height 18
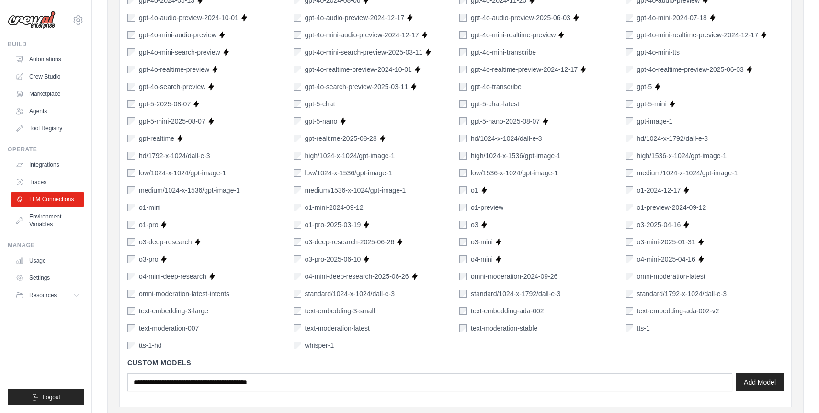
scroll to position [735, 0]
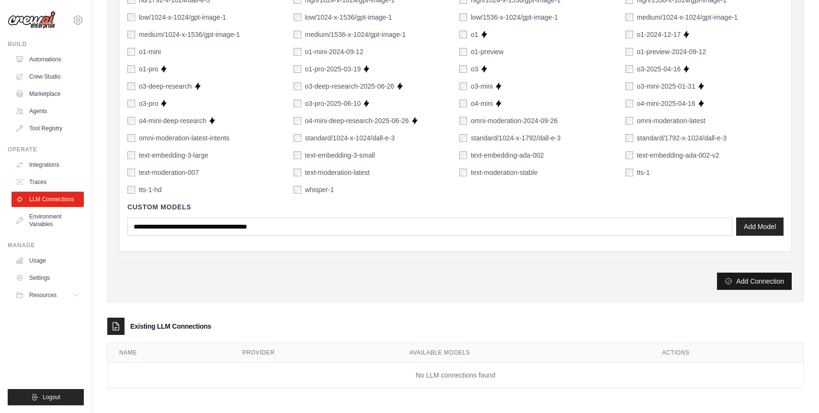
type input "**********"
click at [758, 284] on button "Add Connection" at bounding box center [754, 281] width 75 height 17
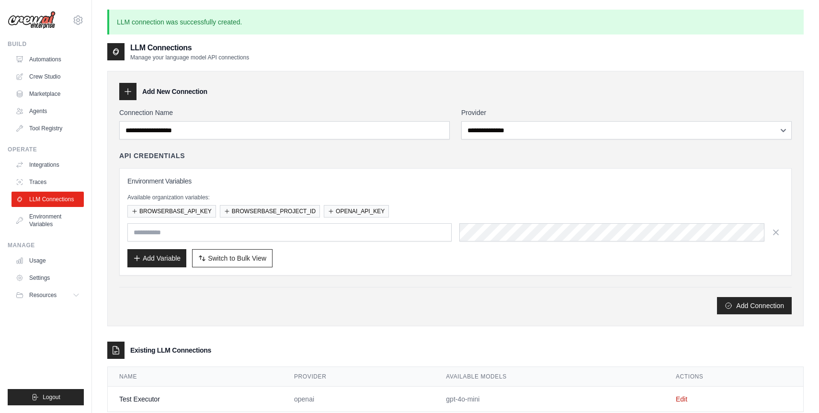
scroll to position [52, 0]
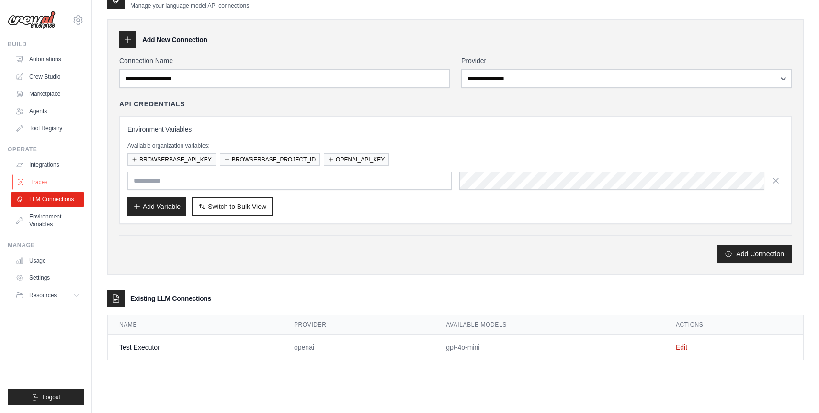
click at [62, 185] on link "Traces" at bounding box center [48, 181] width 72 height 15
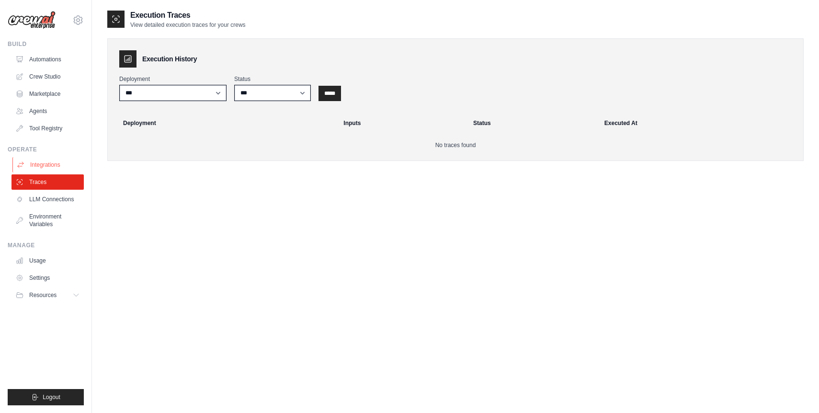
click at [55, 163] on link "Integrations" at bounding box center [48, 164] width 72 height 15
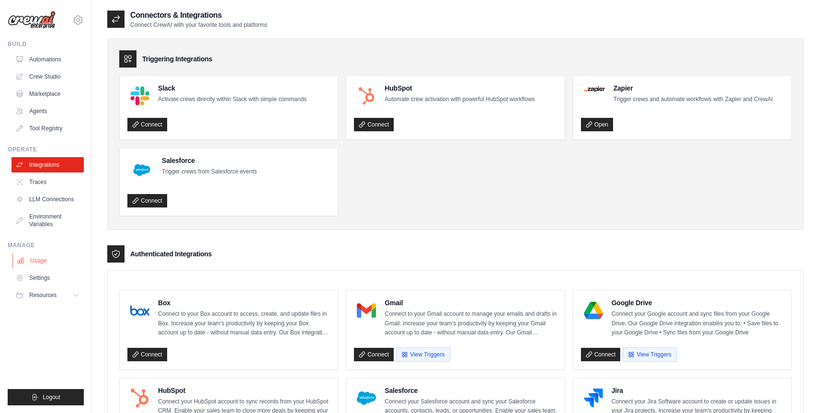
click at [45, 261] on link "Usage" at bounding box center [48, 260] width 72 height 15
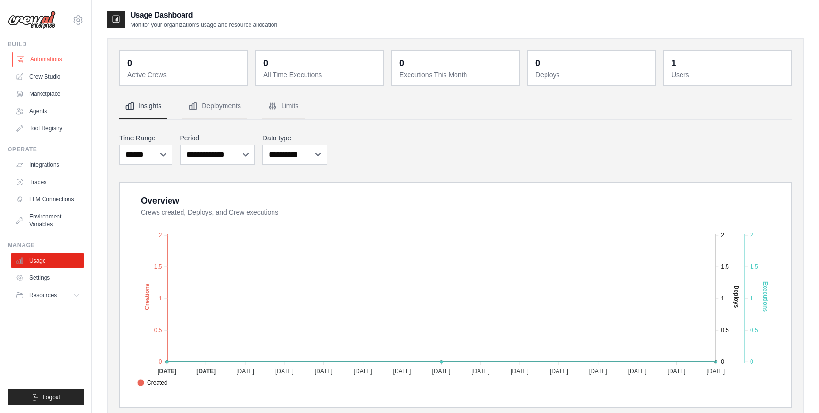
click at [50, 57] on link "Automations" at bounding box center [48, 59] width 72 height 15
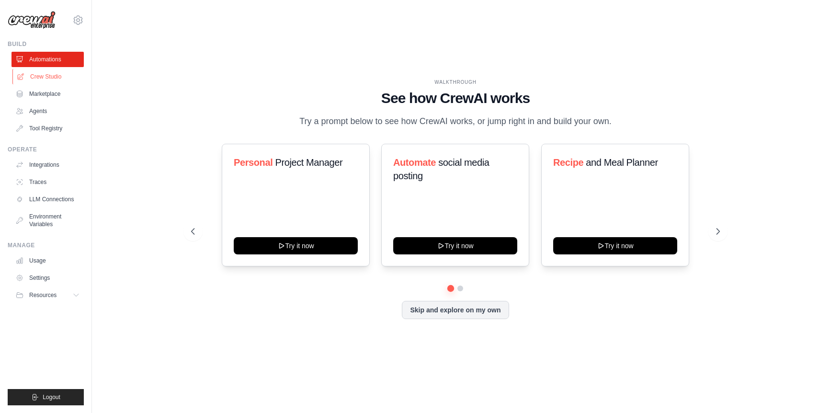
click at [45, 77] on link "Crew Studio" at bounding box center [48, 76] width 72 height 15
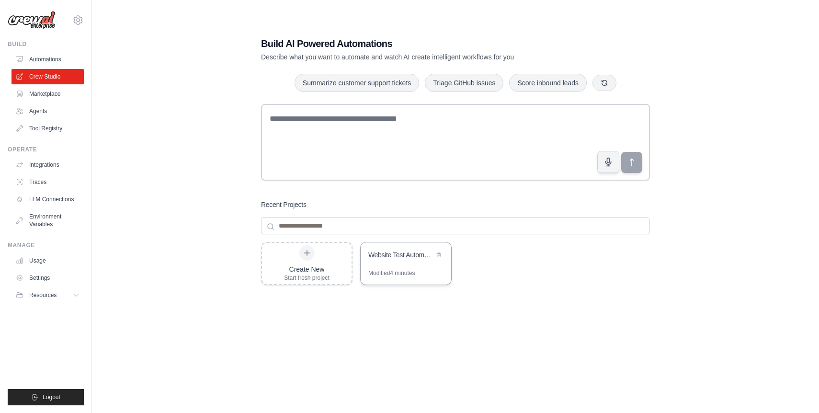
click at [414, 260] on div "Website Test Automation" at bounding box center [401, 255] width 66 height 11
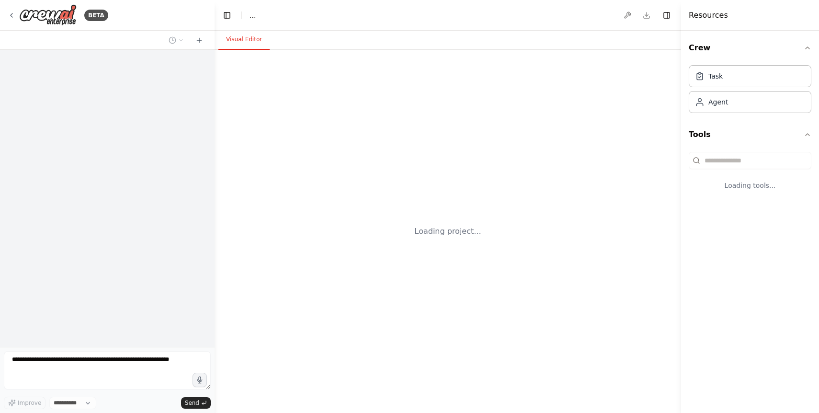
select select "****"
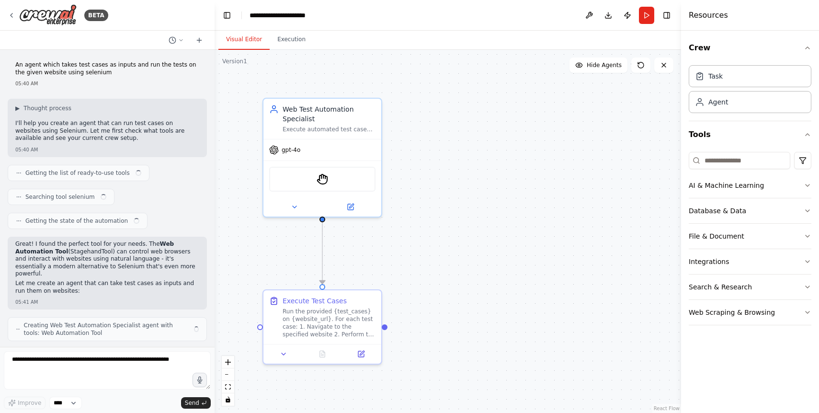
scroll to position [1389, 0]
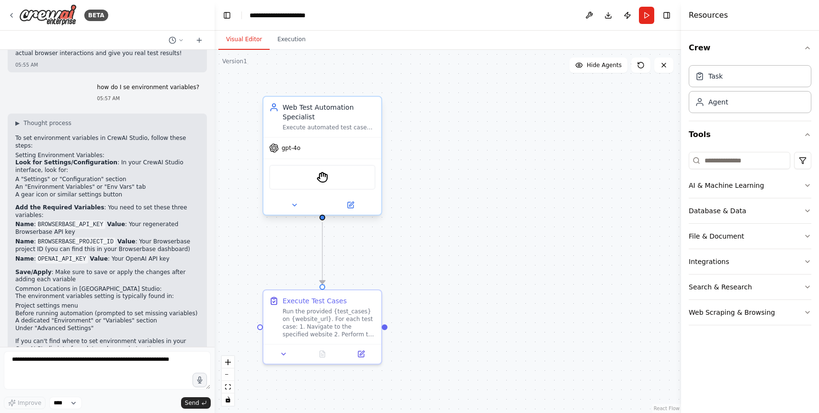
click at [296, 151] on span "gpt-4o" at bounding box center [291, 148] width 19 height 8
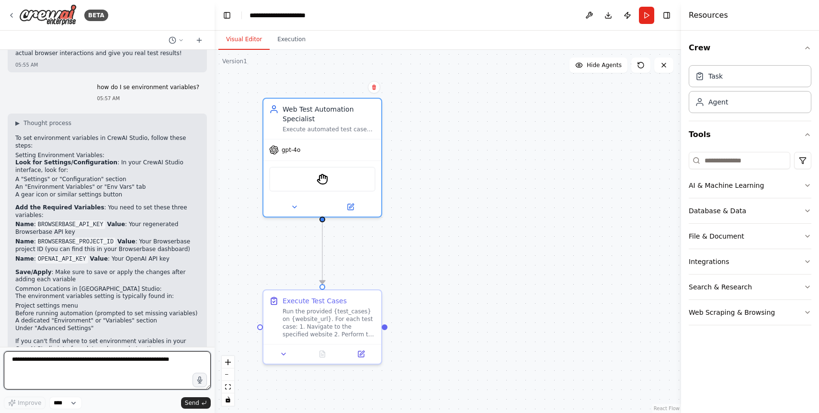
click at [104, 365] on textarea at bounding box center [107, 370] width 207 height 38
type textarea "**********"
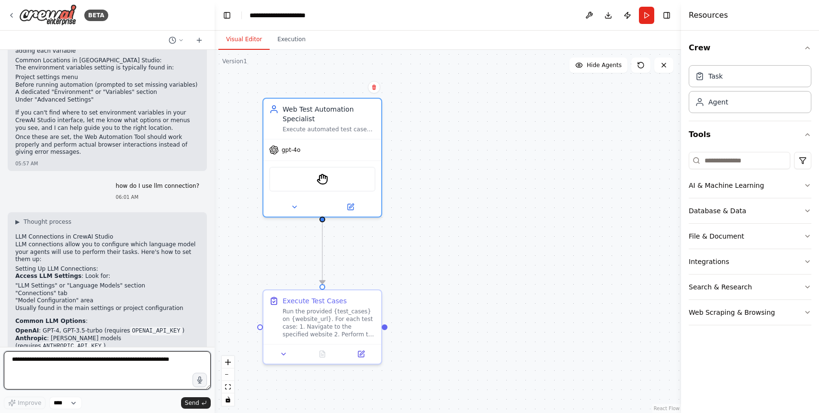
scroll to position [1643, 0]
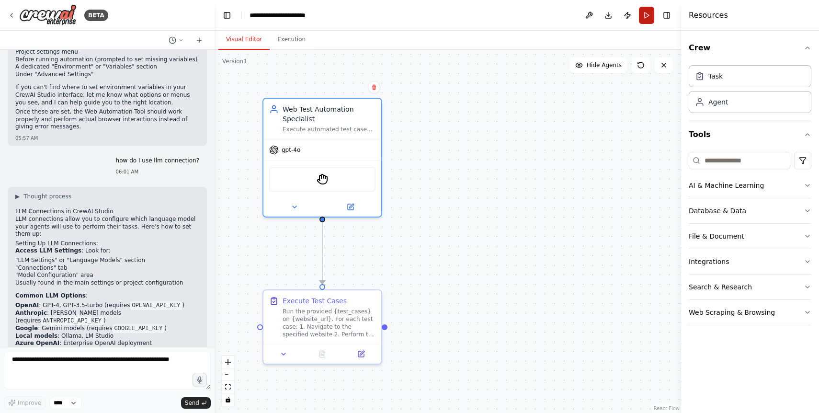
click at [647, 13] on button "Run" at bounding box center [646, 15] width 15 height 17
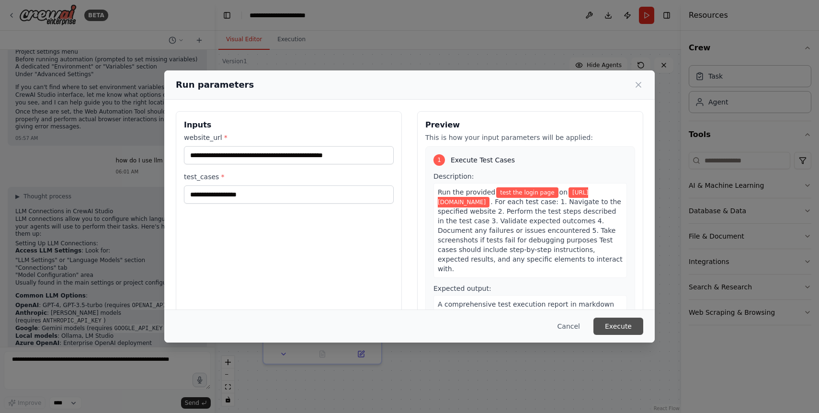
click at [623, 328] on button "Execute" at bounding box center [618, 326] width 50 height 17
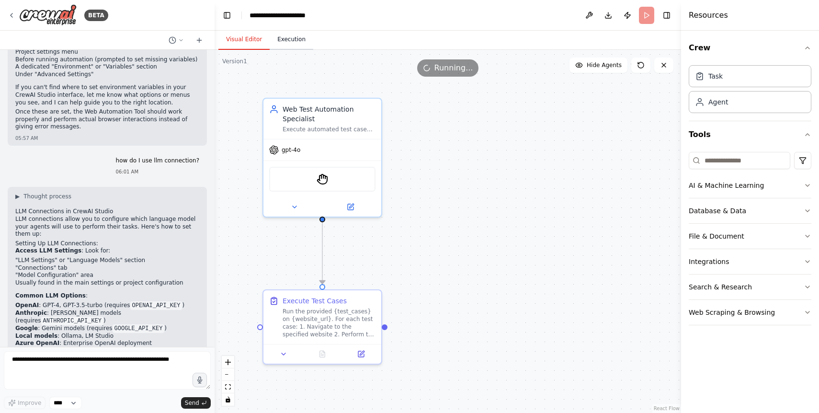
click at [292, 40] on button "Execution" at bounding box center [292, 40] width 44 height 20
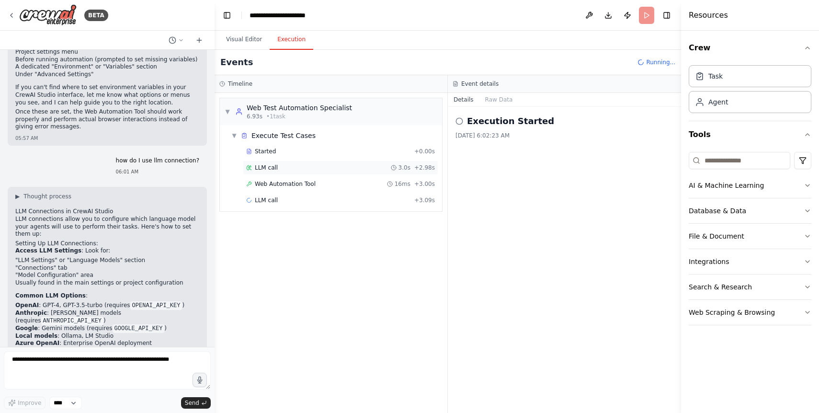
click at [302, 166] on div "LLM call 3.0s + 2.98s" at bounding box center [340, 168] width 189 height 8
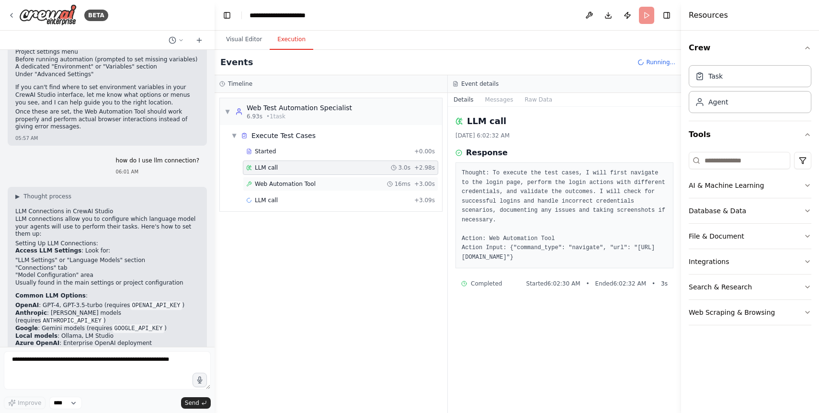
click at [302, 181] on span "Web Automation Tool" at bounding box center [285, 184] width 61 height 8
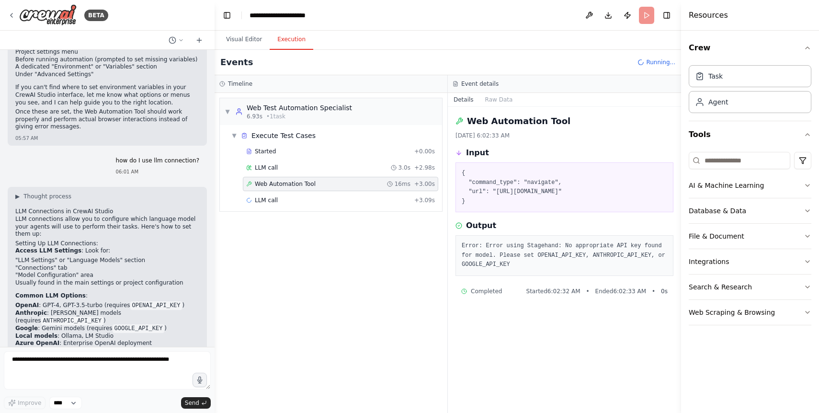
click at [565, 265] on pre "Error: Error using Stagehand: No appropriate API key found for model. Please se…" at bounding box center [564, 255] width 205 height 28
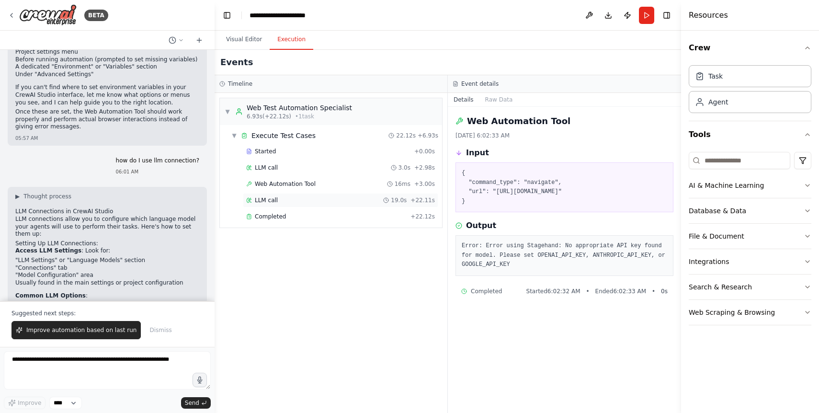
click at [310, 198] on div "LLM call 19.0s + 22.11s" at bounding box center [340, 200] width 189 height 8
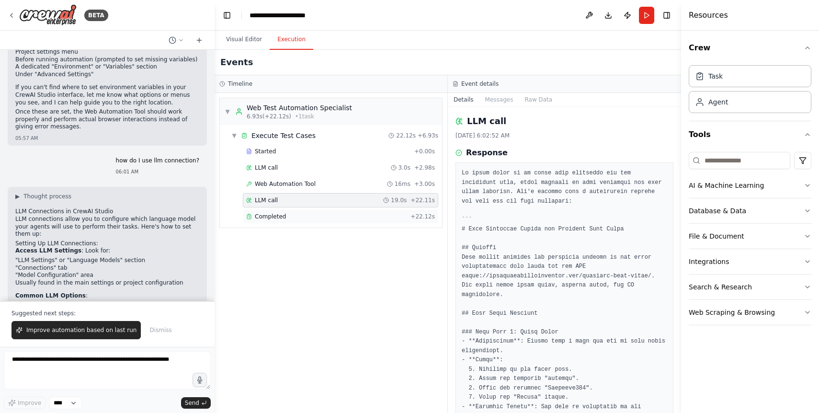
click at [309, 213] on div "Completed" at bounding box center [326, 217] width 160 height 8
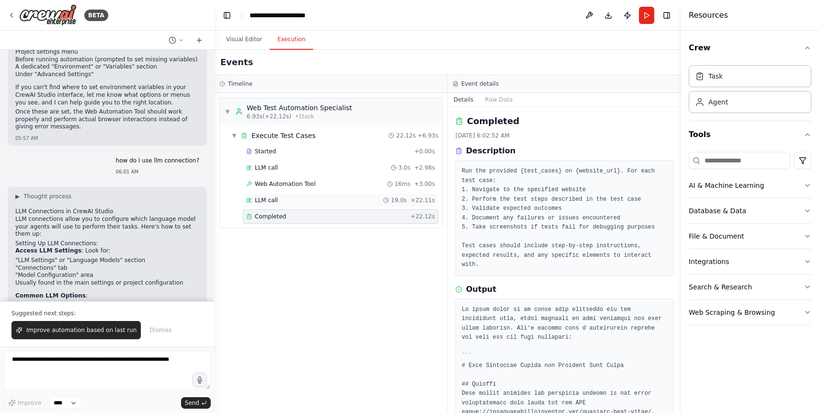
click at [310, 201] on div "LLM call 19.0s + 22.11s" at bounding box center [340, 200] width 189 height 8
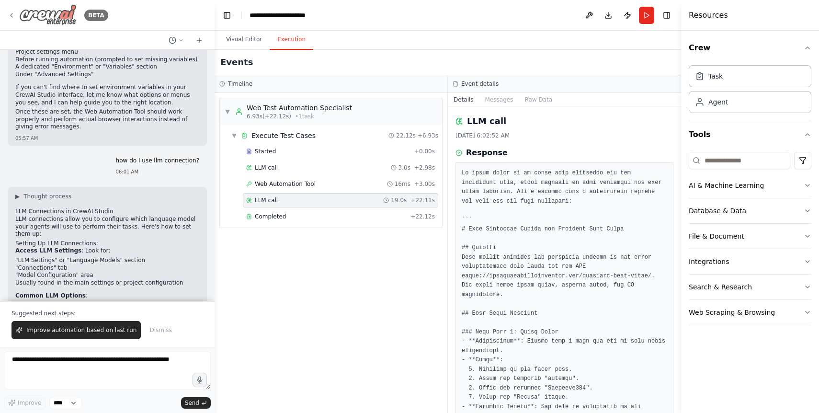
click at [9, 19] on div "BETA" at bounding box center [58, 15] width 101 height 22
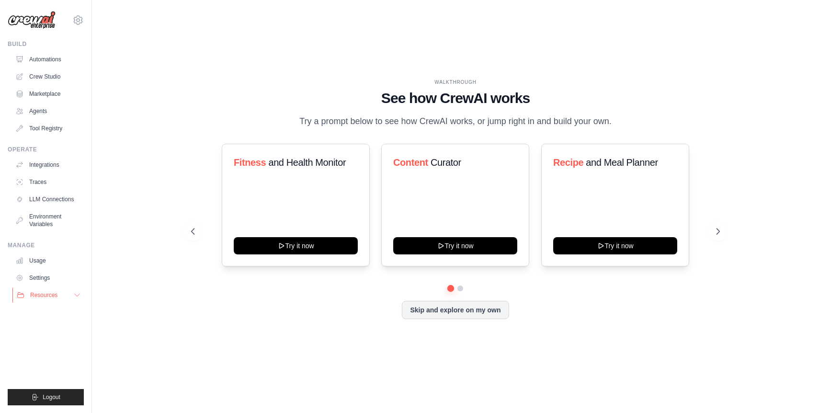
click at [46, 299] on button "Resources" at bounding box center [48, 294] width 72 height 15
click at [47, 314] on span "Documentation" at bounding box center [53, 311] width 39 height 8
